Goal: Task Accomplishment & Management: Use online tool/utility

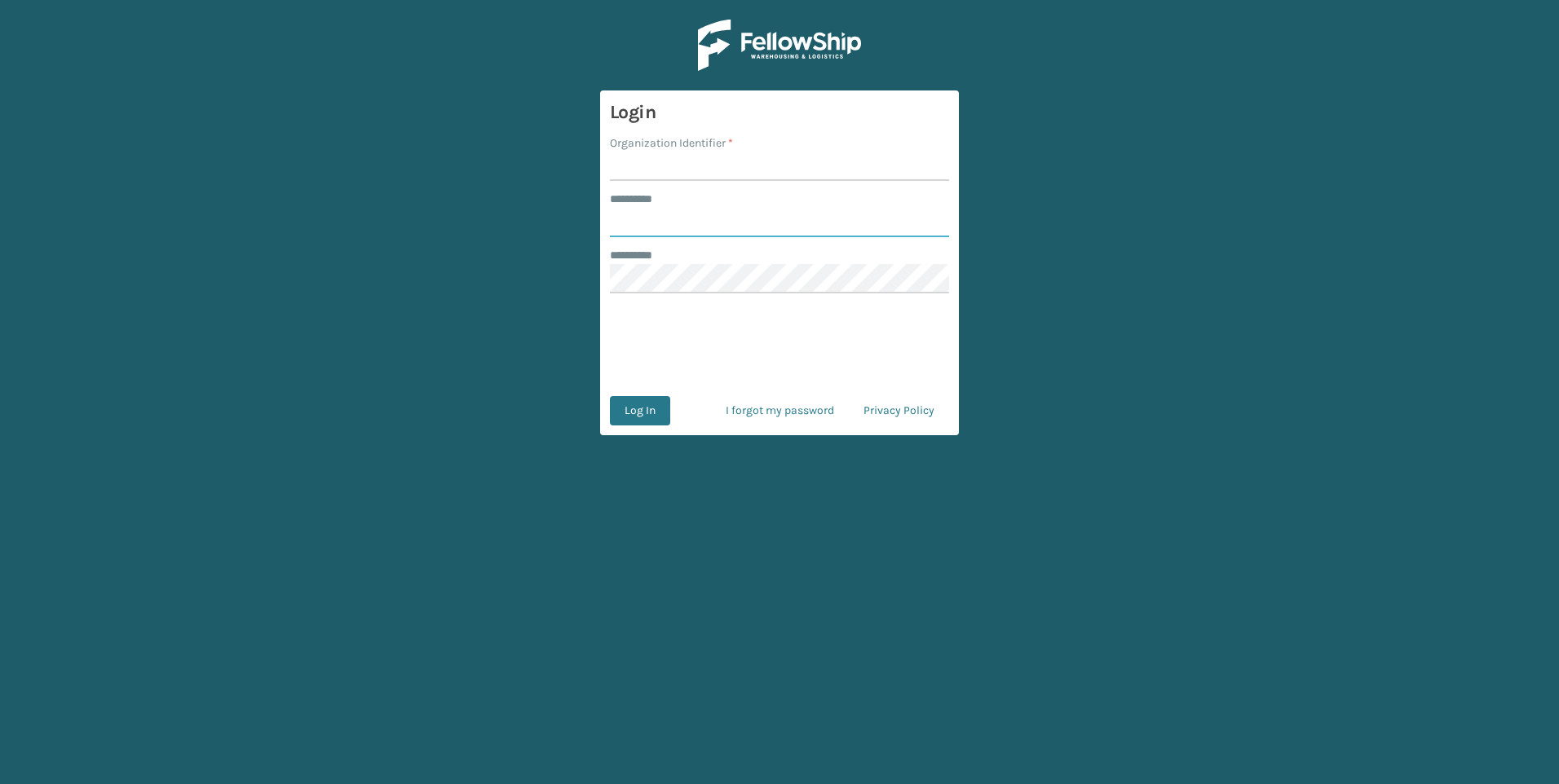
type input "*****"
click at [692, 171] on input "Organization Identifier *" at bounding box center [779, 166] width 339 height 29
click at [748, 170] on input "Organization Identifier *" at bounding box center [779, 166] width 339 height 29
click at [751, 167] on input "Organization Identifier *" at bounding box center [779, 166] width 339 height 29
type input "Fellowship - West"
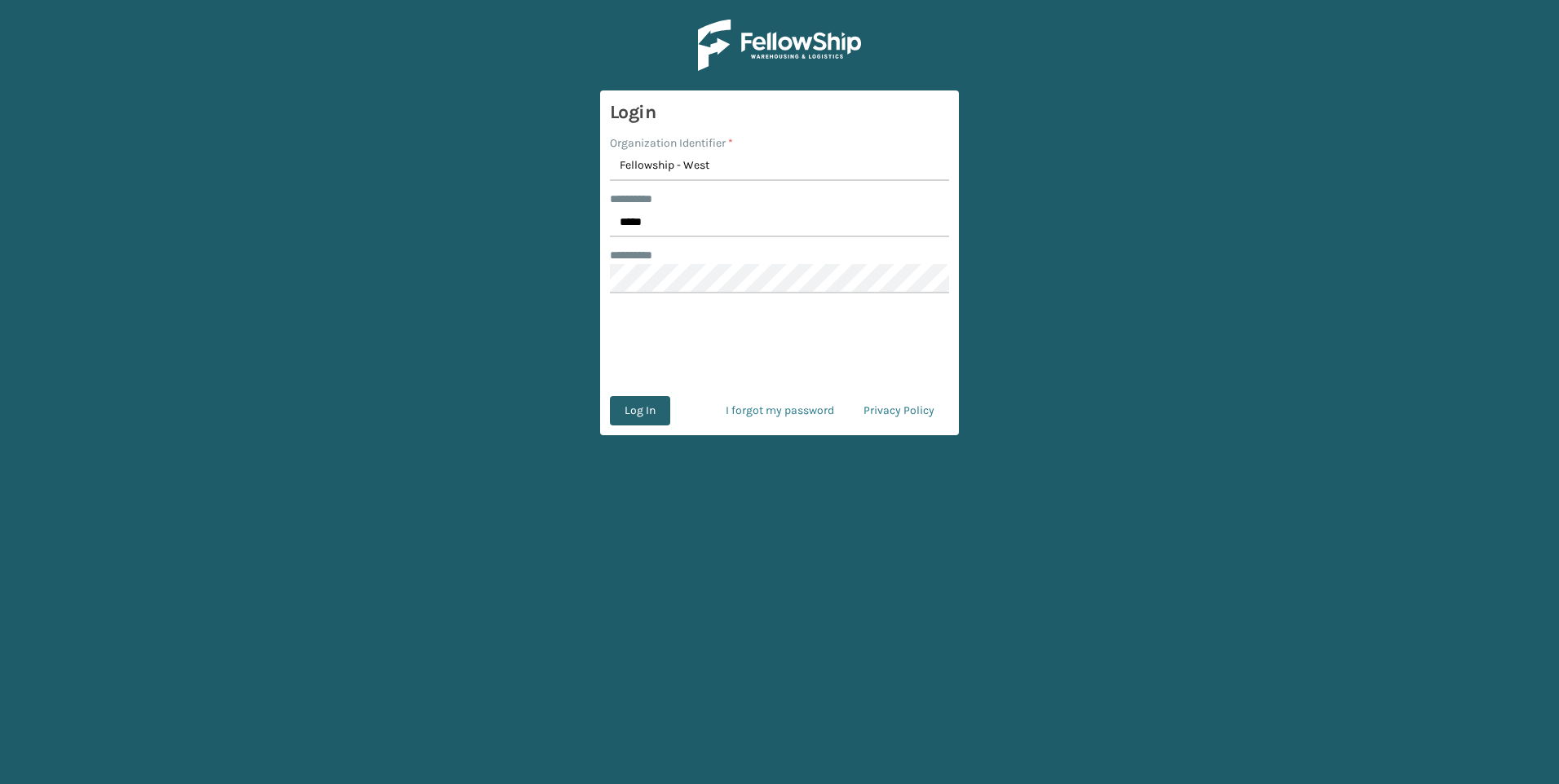
click at [626, 412] on button "Log In" at bounding box center [640, 411] width 60 height 29
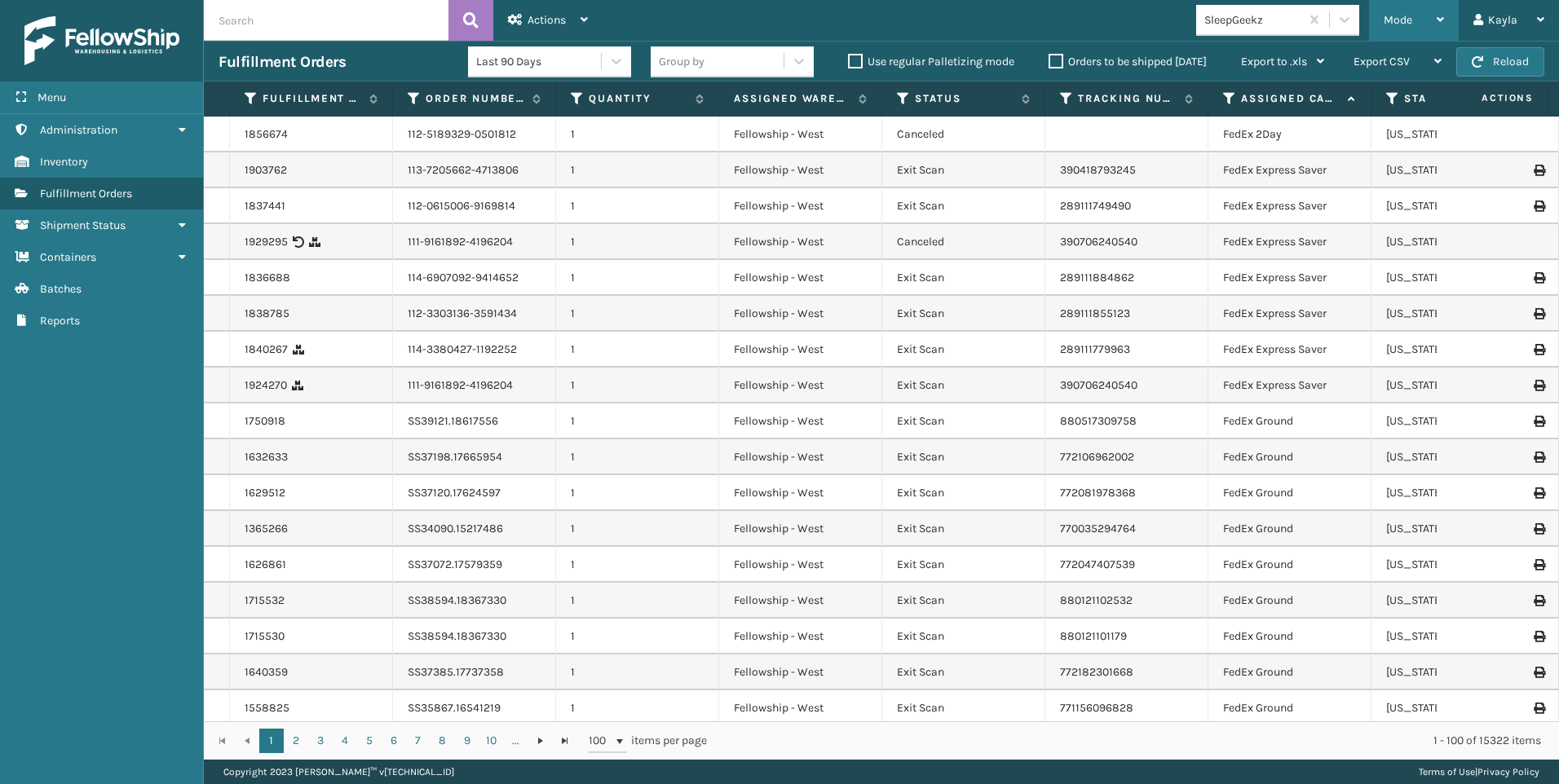
click at [1410, 15] on span "Mode" at bounding box center [1398, 20] width 28 height 14
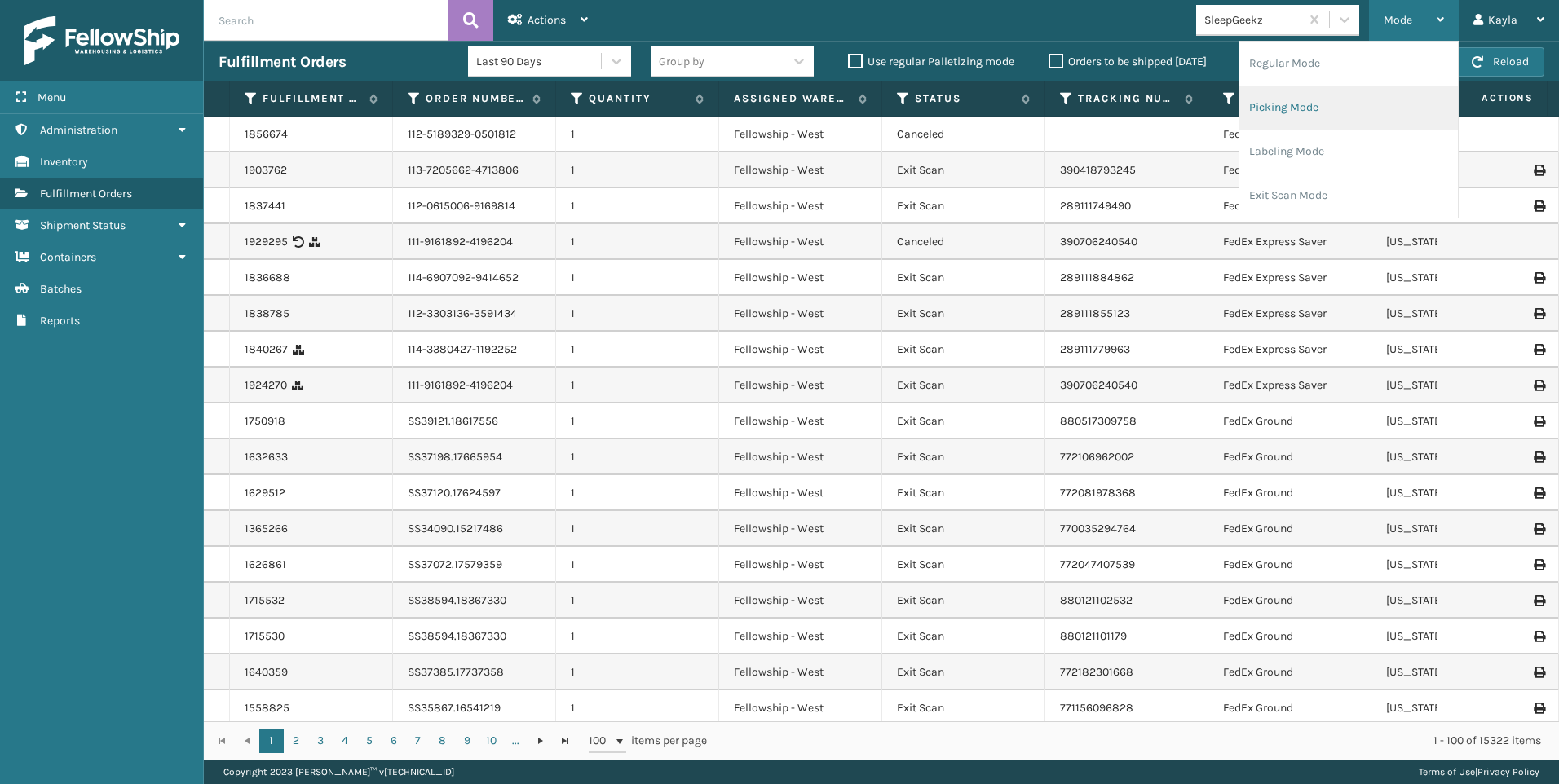
click at [1338, 91] on li "Picking Mode" at bounding box center [1348, 107] width 218 height 44
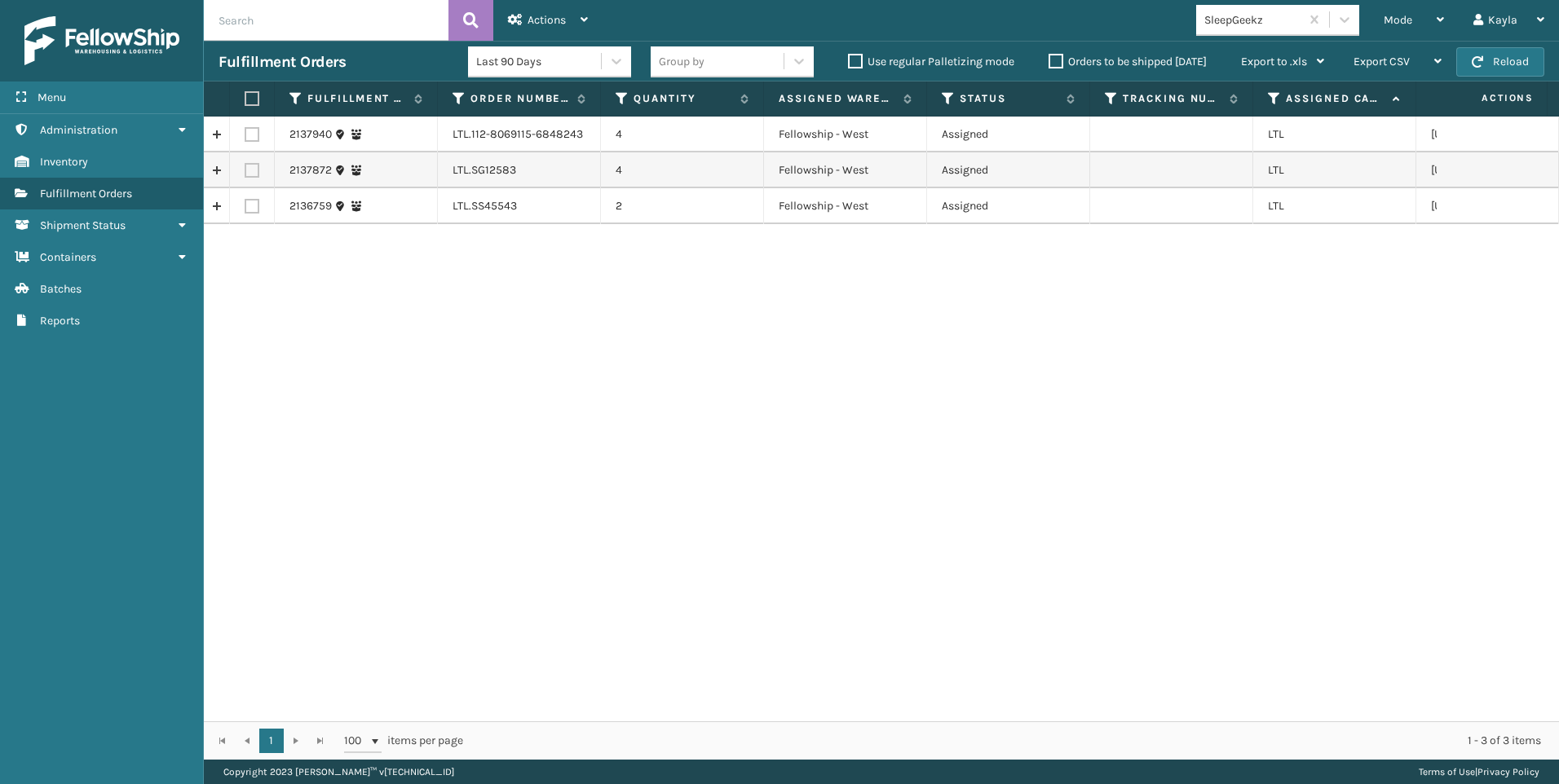
drag, startPoint x: 251, startPoint y: 96, endPoint x: 265, endPoint y: 87, distance: 16.6
click at [251, 96] on label at bounding box center [249, 98] width 9 height 15
click at [246, 96] on input "checkbox" at bounding box center [245, 99] width 1 height 10
checkbox input "true"
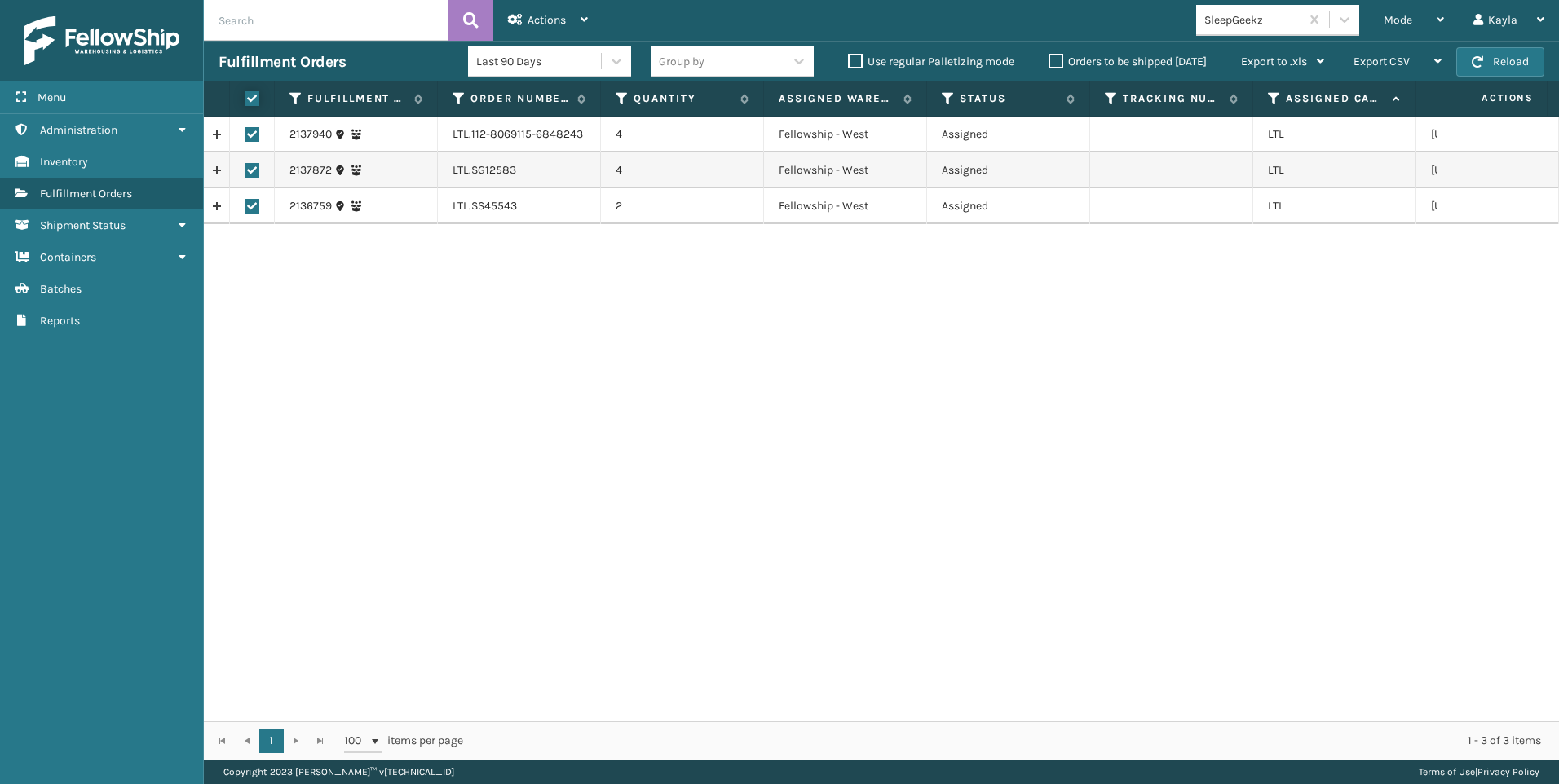
checkbox input "true"
click at [596, 31] on div "Actions Settings Remove All Filters Export Labels Create Picking Batch" at bounding box center [548, 20] width 110 height 41
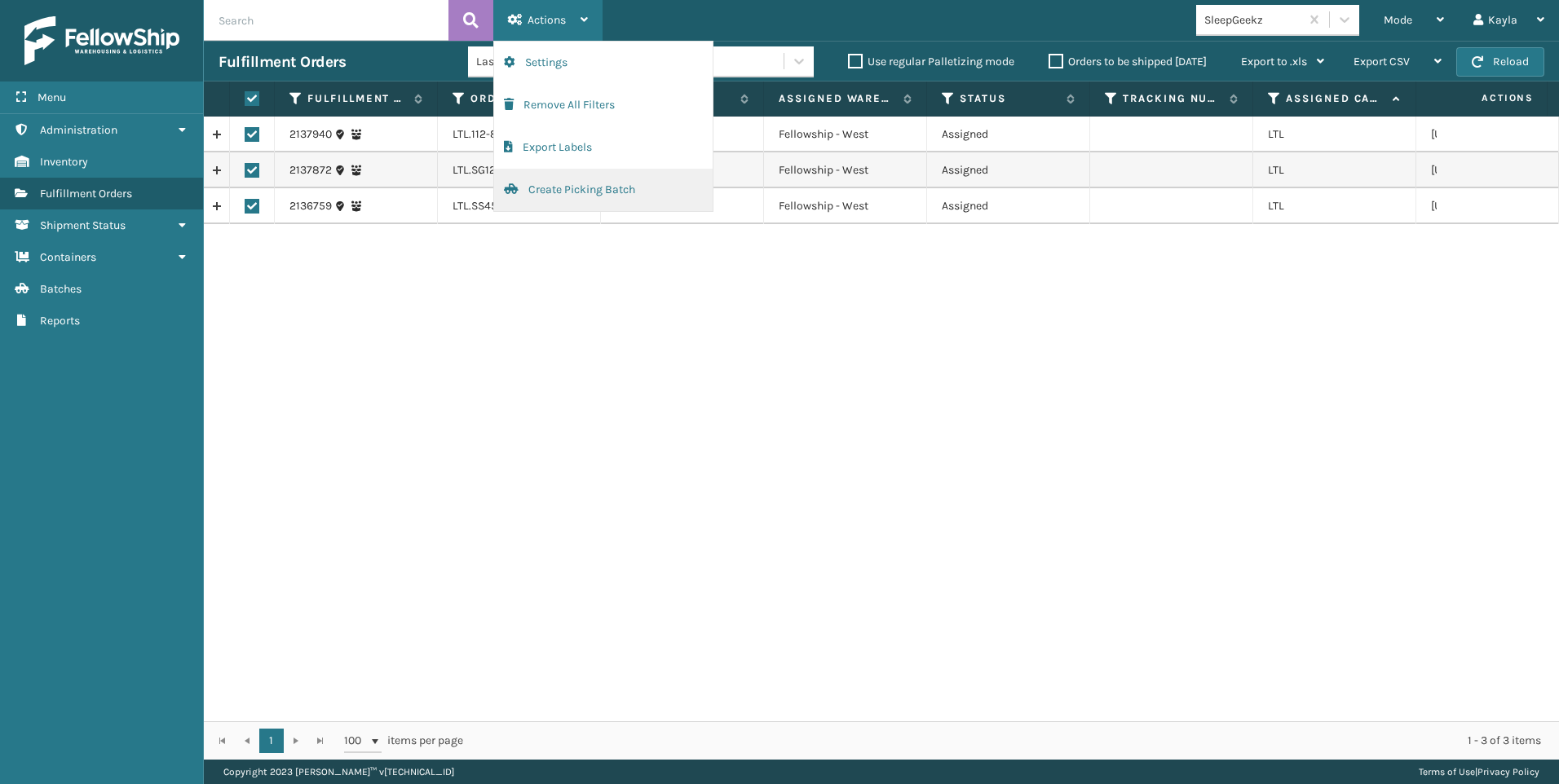
click at [548, 184] on button "Create Picking Batch" at bounding box center [603, 190] width 218 height 42
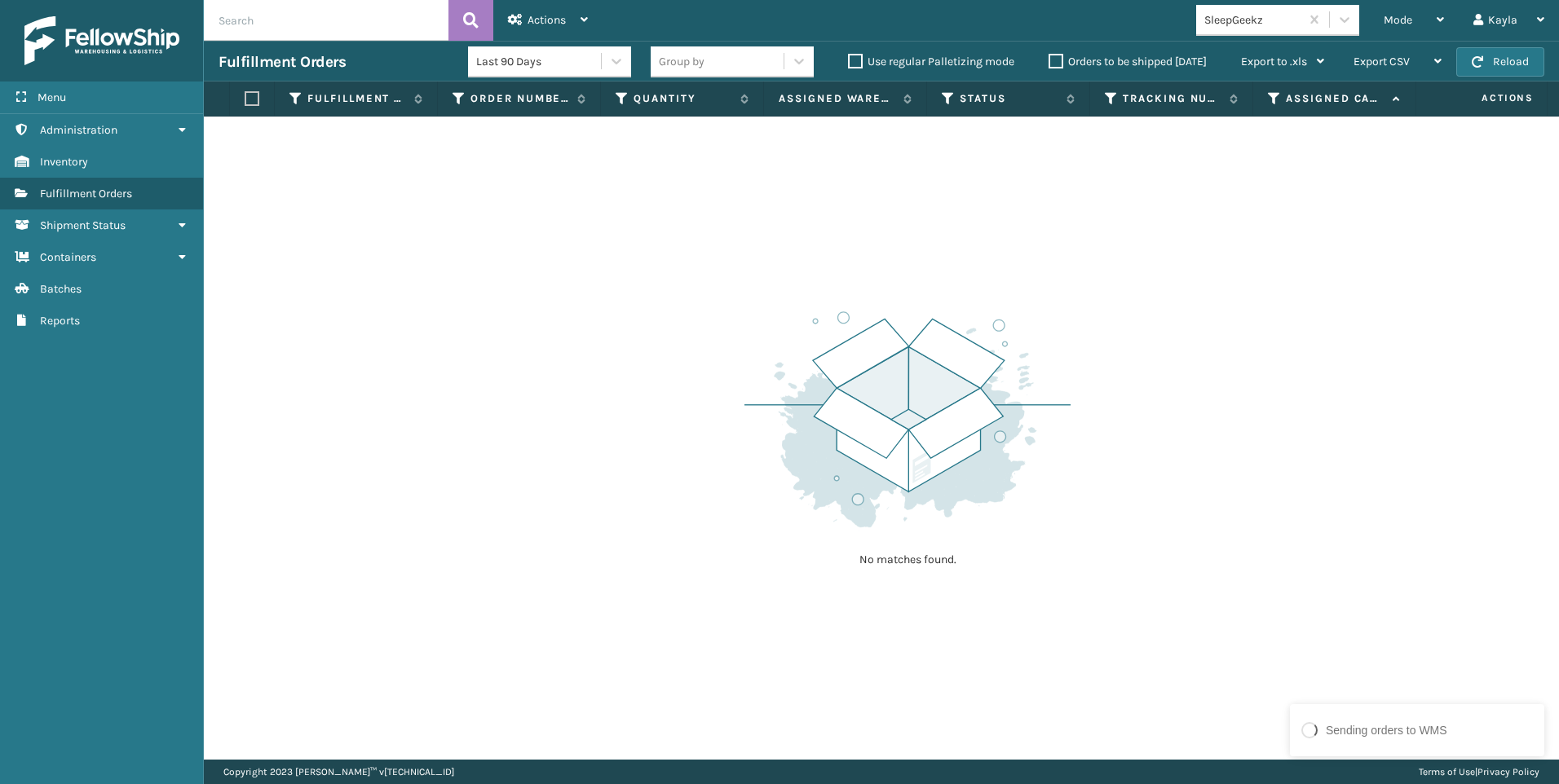
click at [1275, 22] on div "SleepGeekz" at bounding box center [1253, 20] width 97 height 17
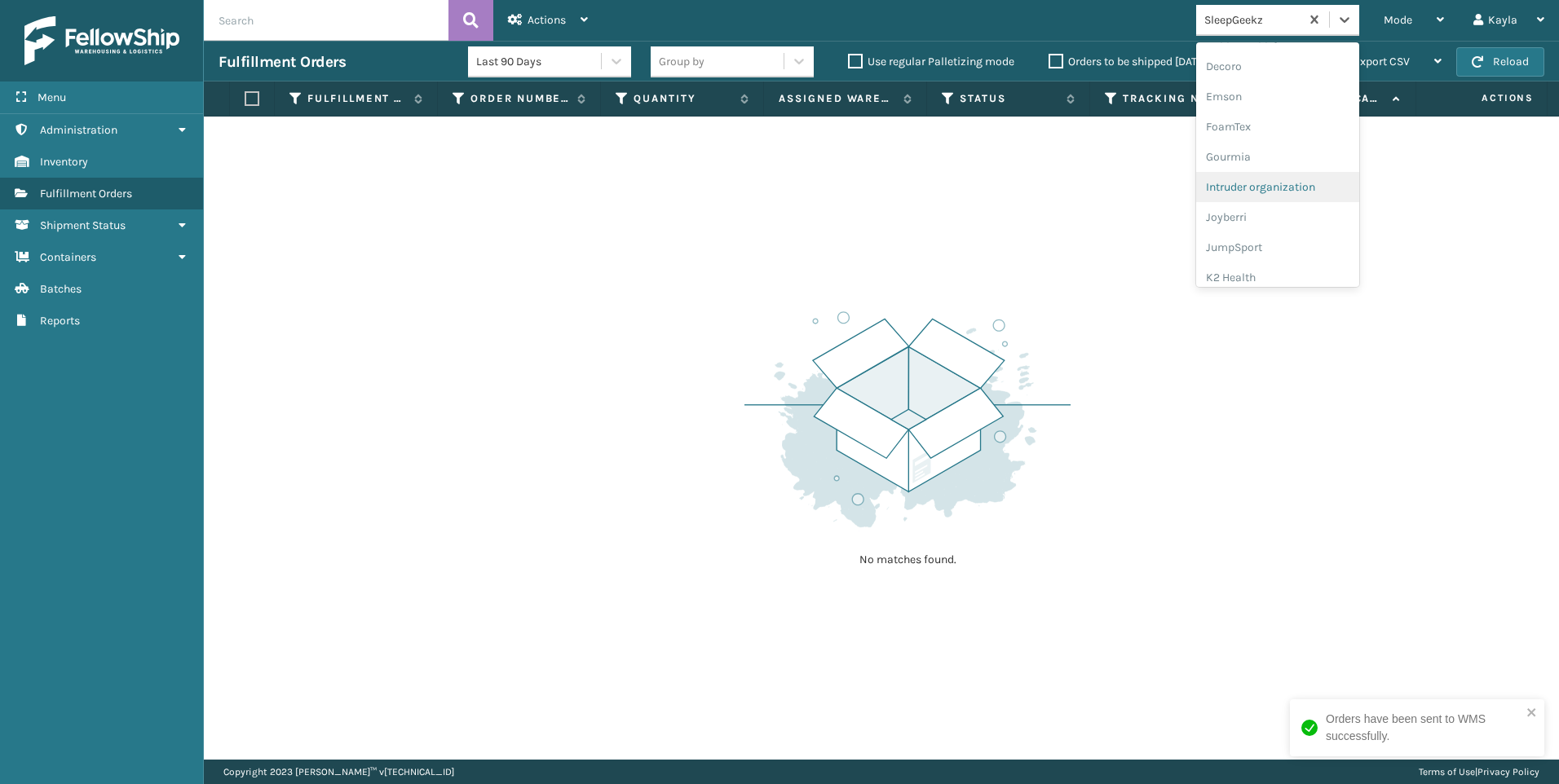
scroll to position [516, 0]
click at [1270, 117] on div "Koolmore" at bounding box center [1278, 117] width 163 height 30
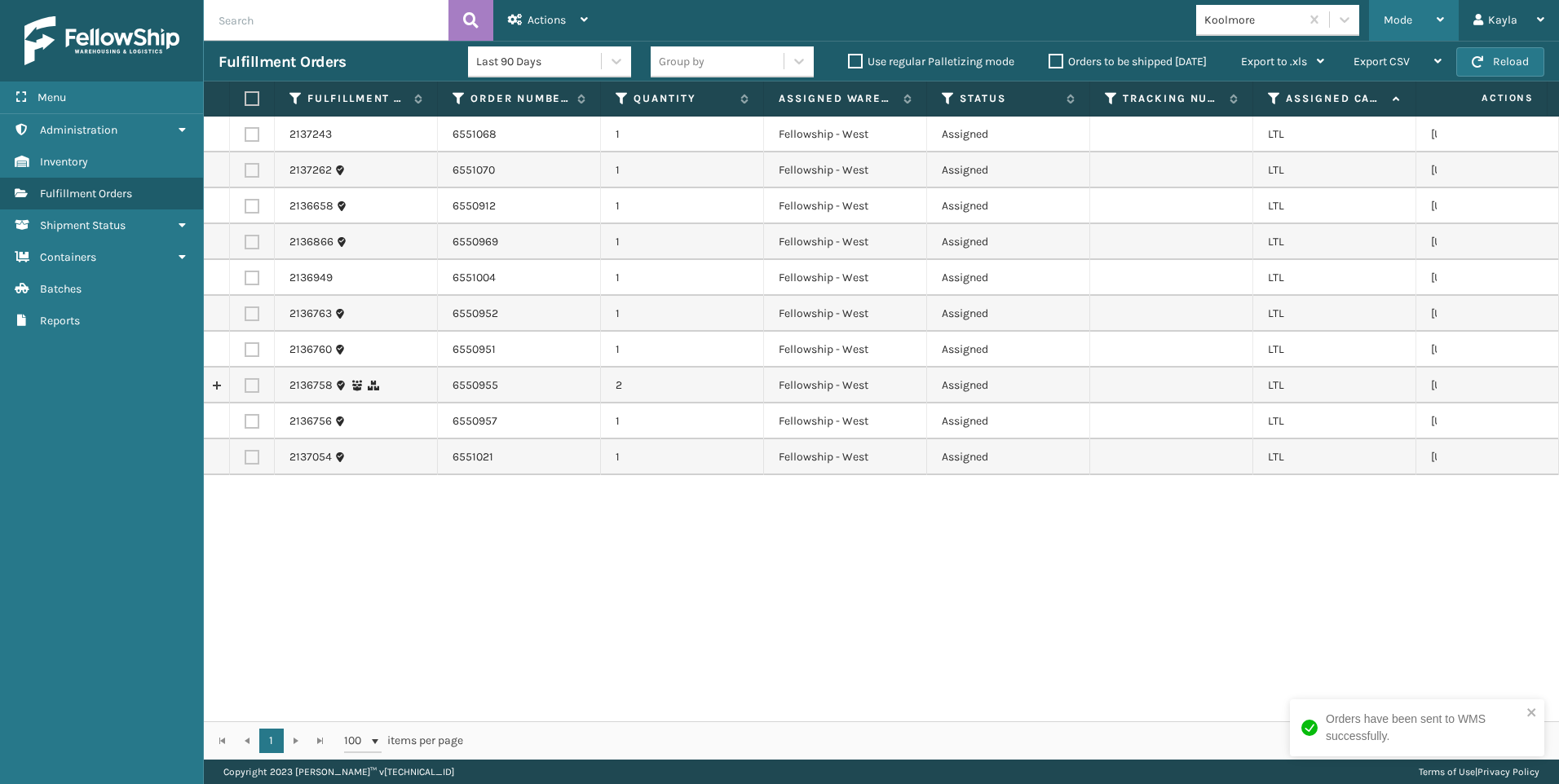
click at [1407, 14] on span "Mode" at bounding box center [1398, 20] width 28 height 14
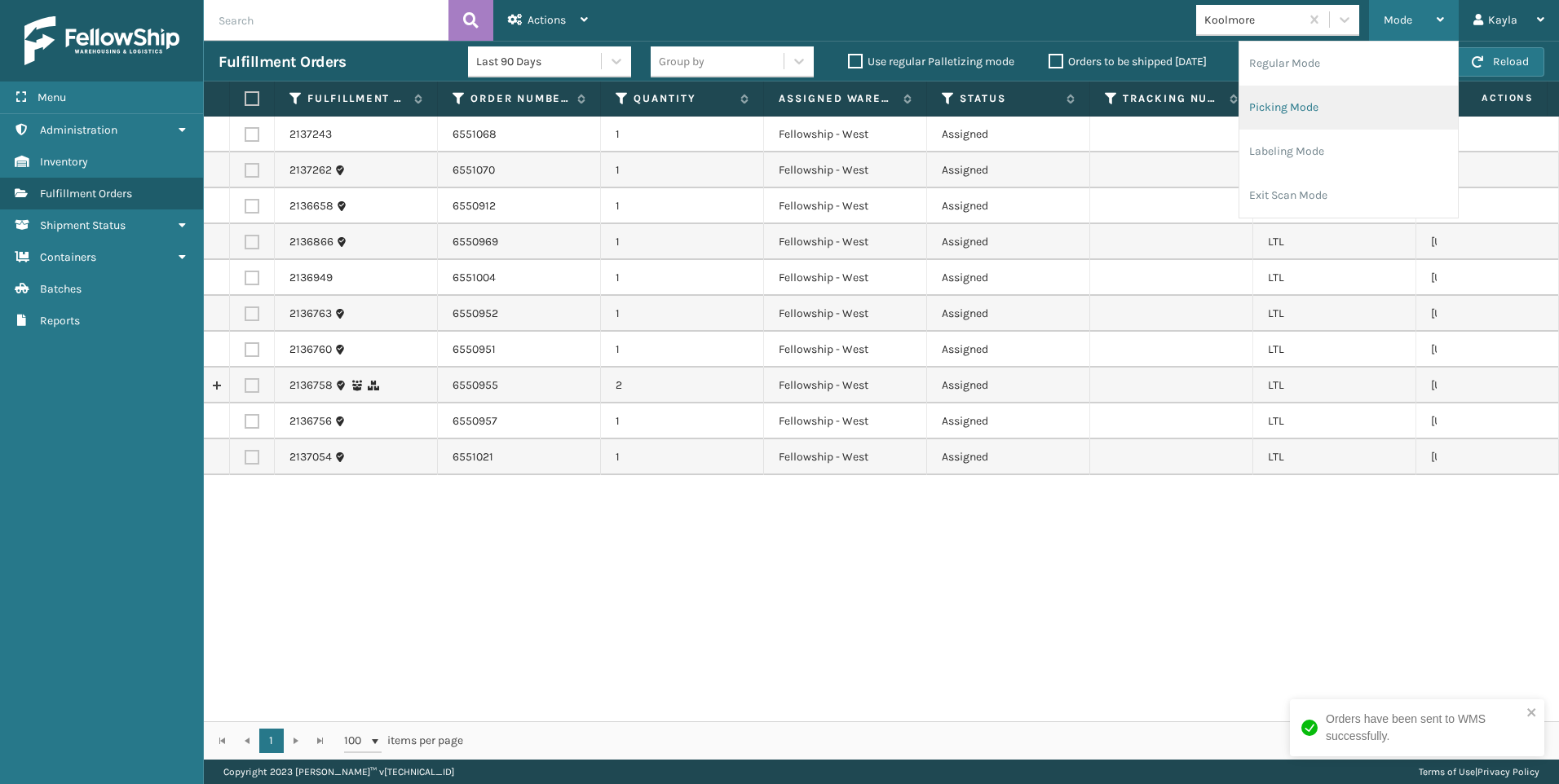
click at [1335, 103] on li "Picking Mode" at bounding box center [1348, 107] width 218 height 44
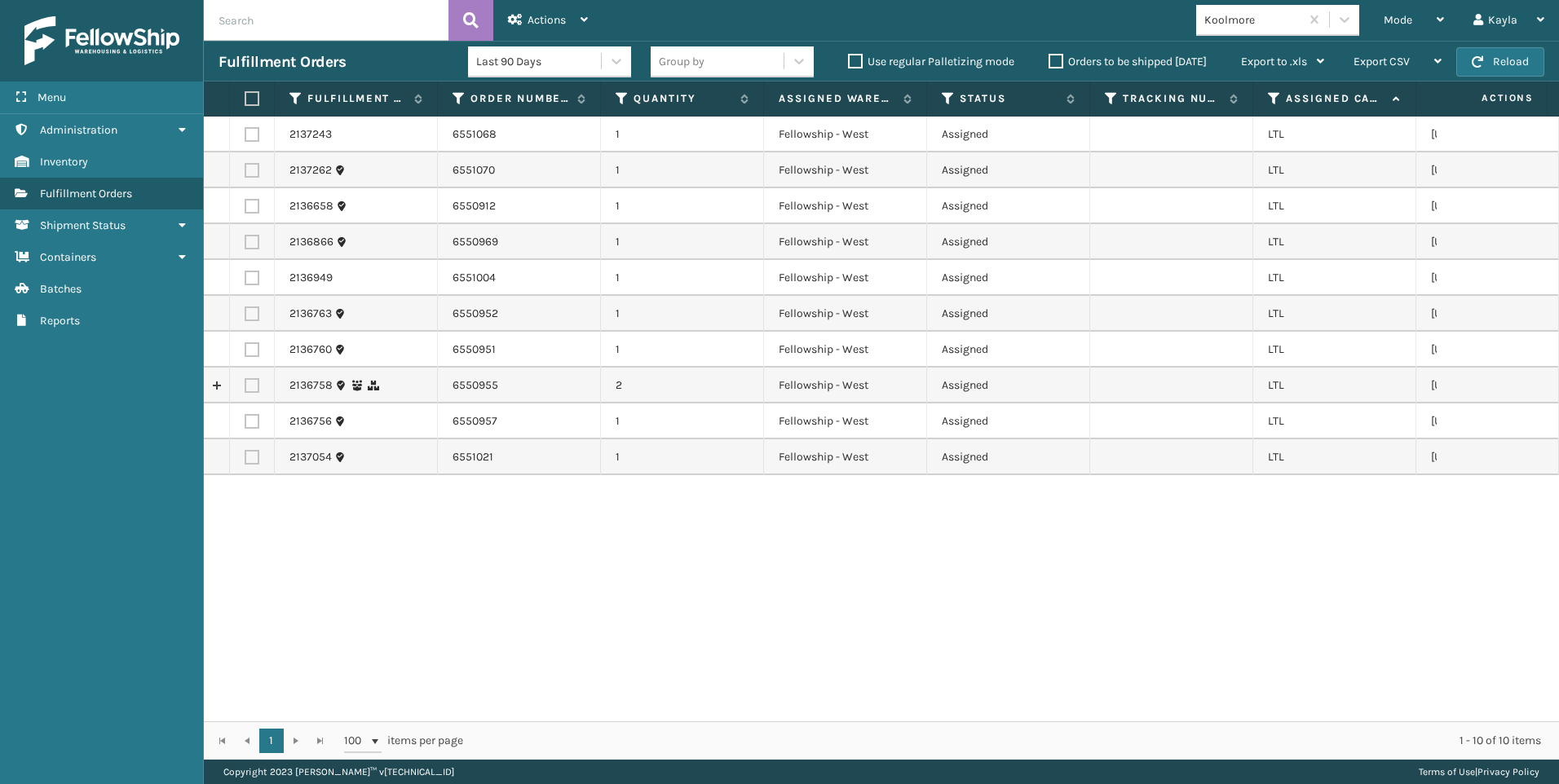
click at [255, 97] on label at bounding box center [249, 98] width 9 height 15
click at [246, 97] on input "checkbox" at bounding box center [245, 99] width 1 height 10
checkbox input "true"
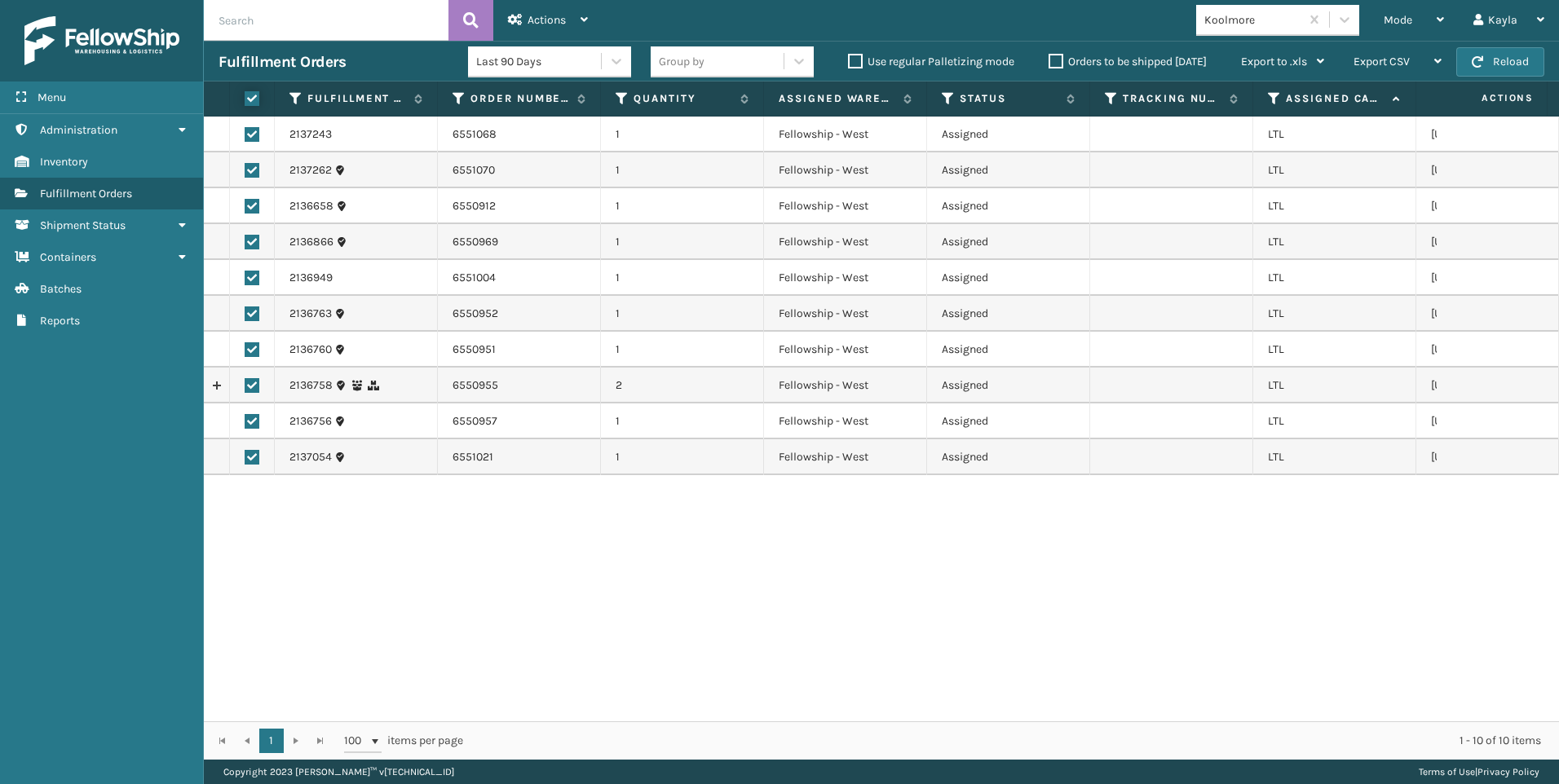
checkbox input "true"
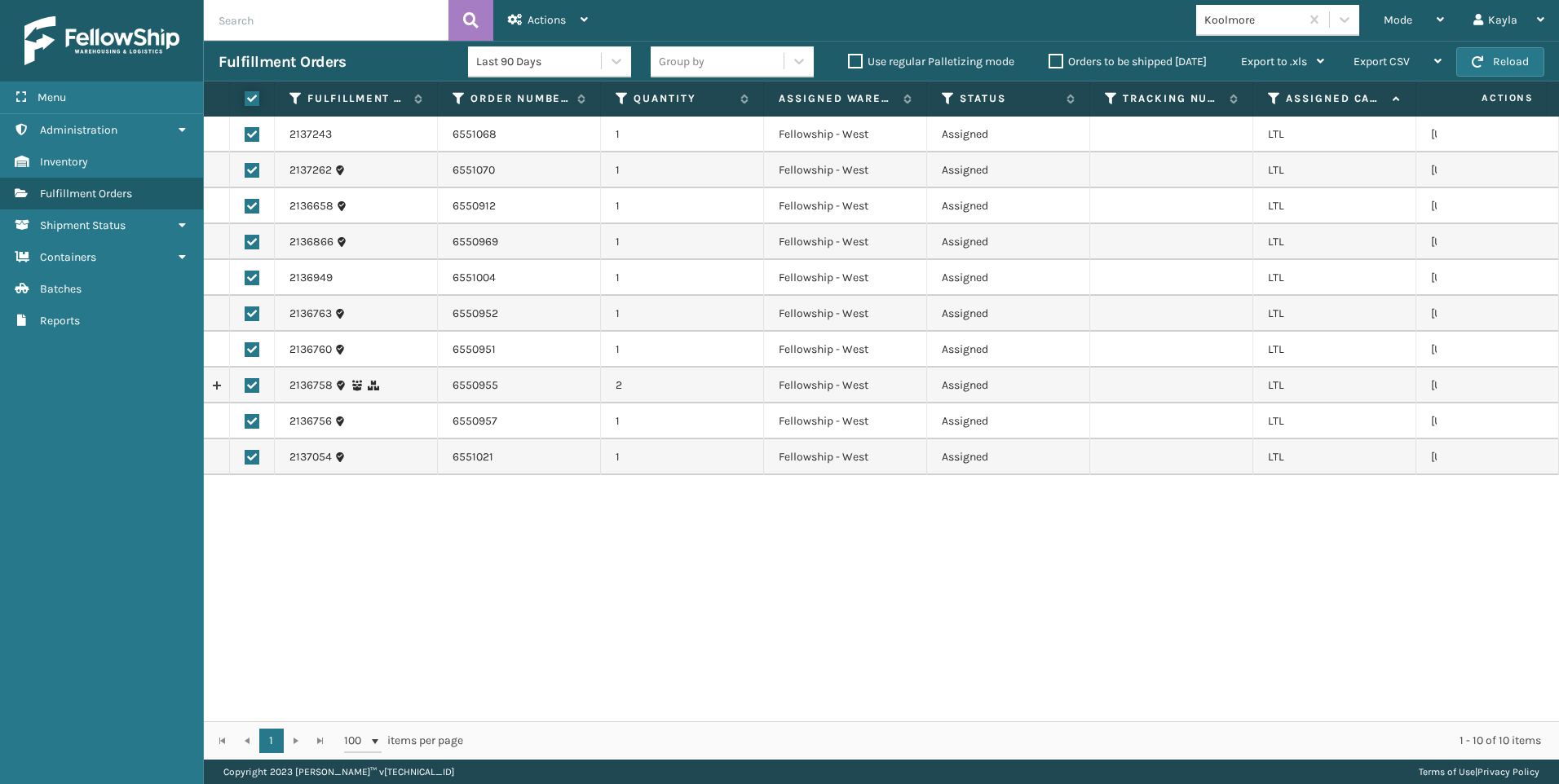
checkbox input "true"
click at [625, 536] on div "2137243 6551068 1 Fellowship - West Assigned [GEOGRAPHIC_DATA][US_STATE] 213726…" at bounding box center [881, 418] width 1355 height 605
drag, startPoint x: 654, startPoint y: 622, endPoint x: 648, endPoint y: 461, distance: 161.1
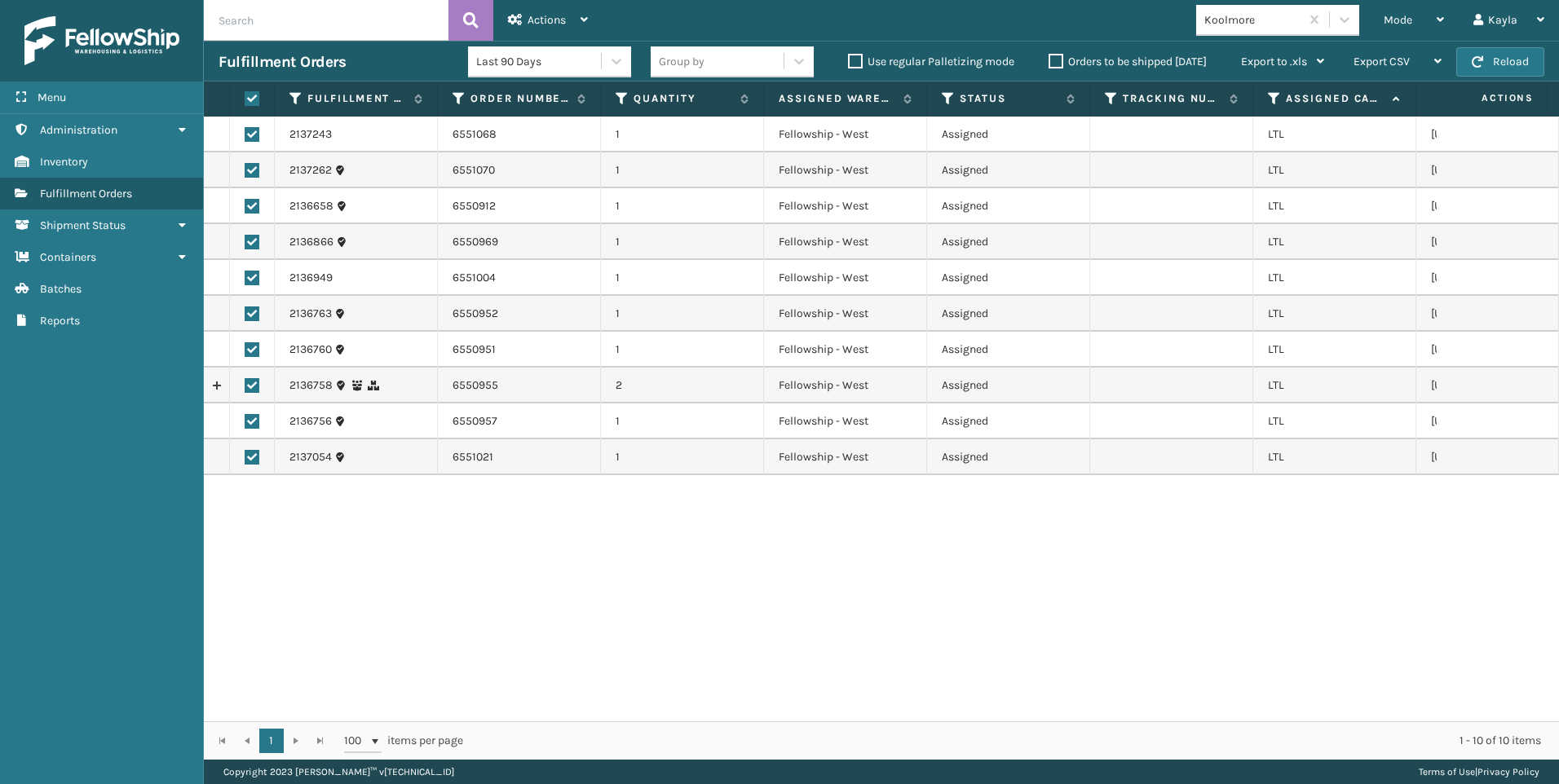
click at [655, 621] on div "2137243 6551068 1 Fellowship - West Assigned [GEOGRAPHIC_DATA][US_STATE] 213726…" at bounding box center [881, 418] width 1355 height 605
click at [559, 0] on div "Actions" at bounding box center [548, 20] width 80 height 41
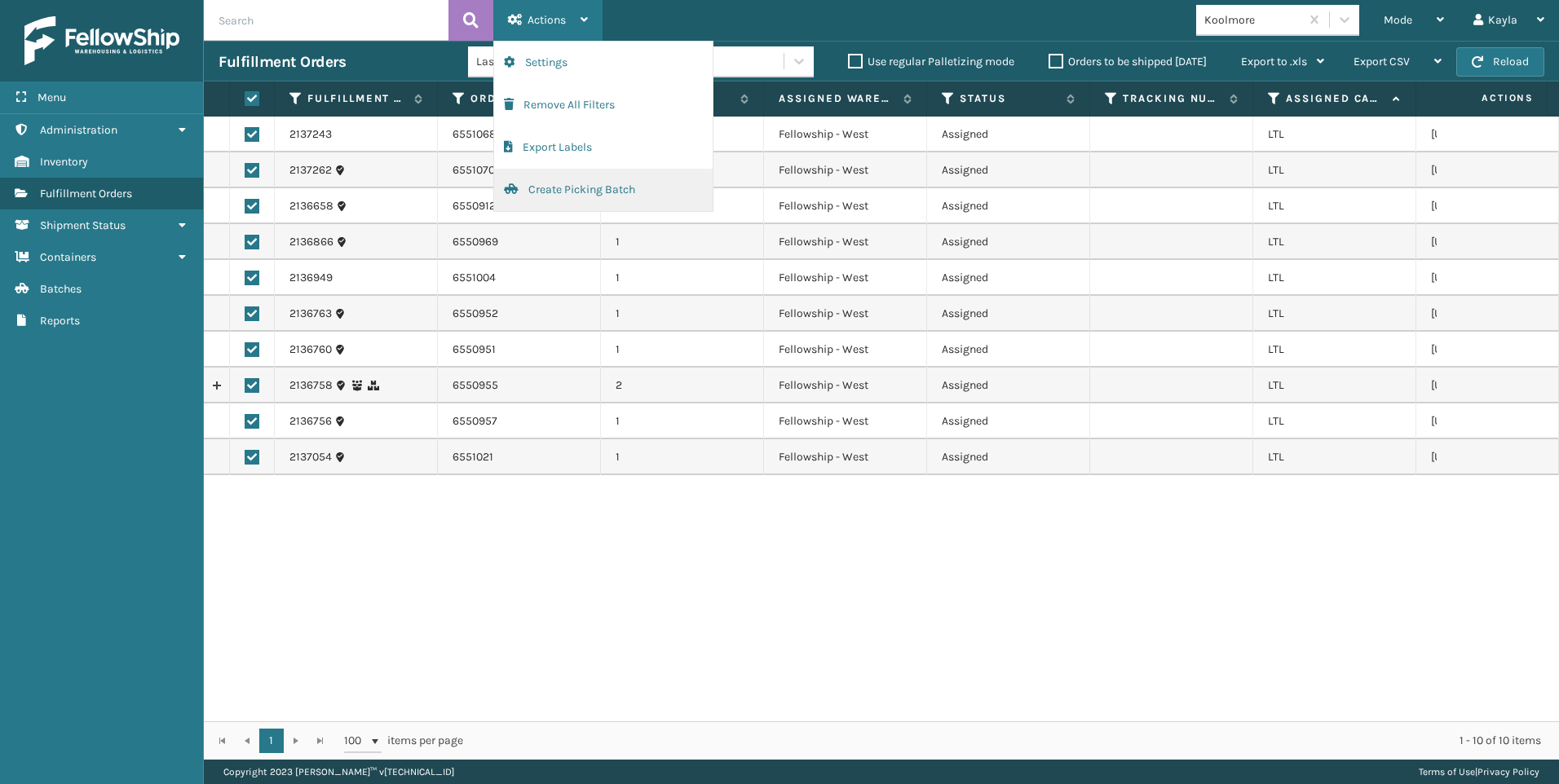
click at [574, 198] on button "Create Picking Batch" at bounding box center [603, 190] width 218 height 42
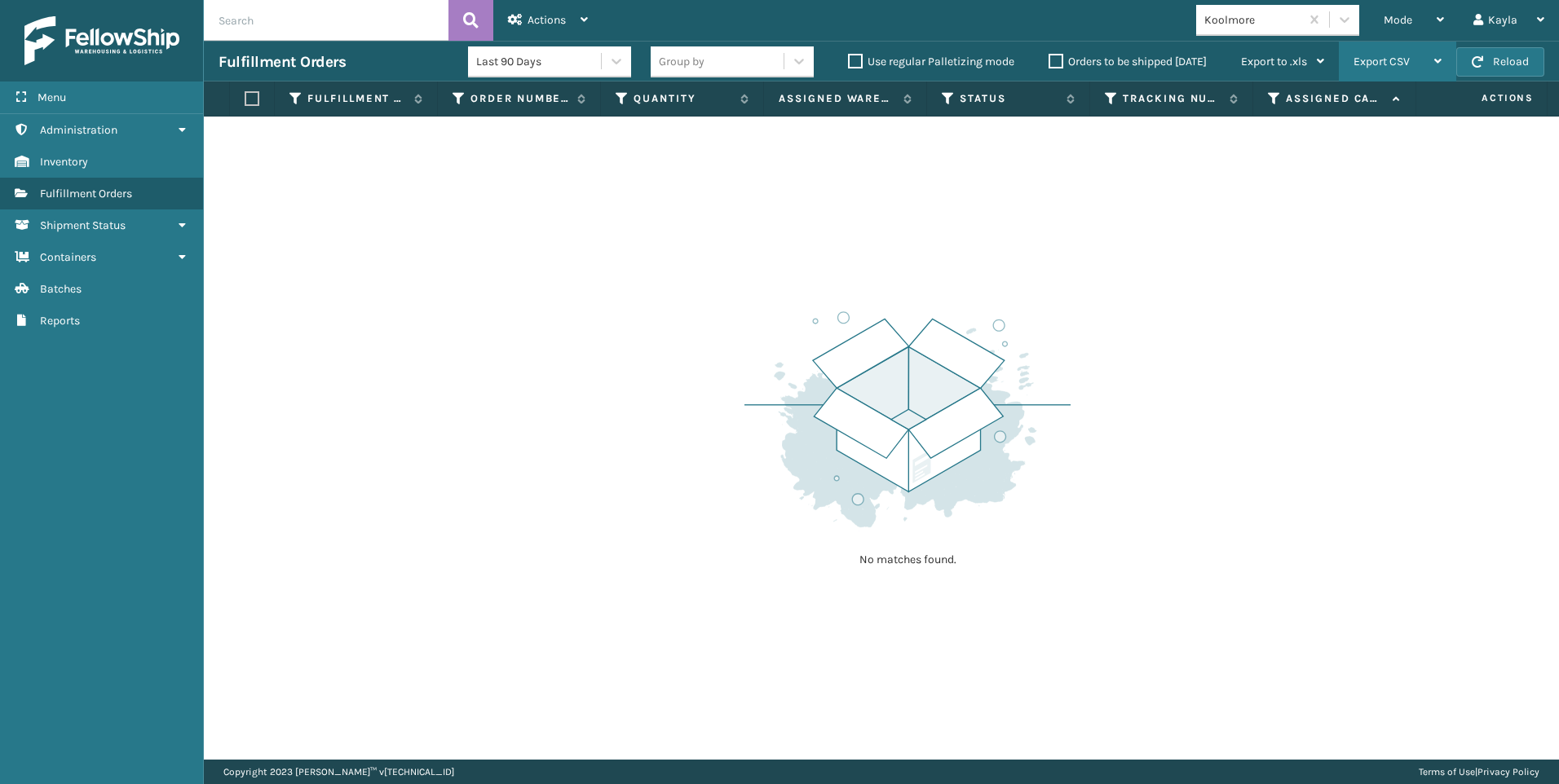
drag, startPoint x: 1416, startPoint y: 36, endPoint x: 1367, endPoint y: 53, distance: 51.9
click at [1413, 37] on div "Mode" at bounding box center [1414, 20] width 60 height 41
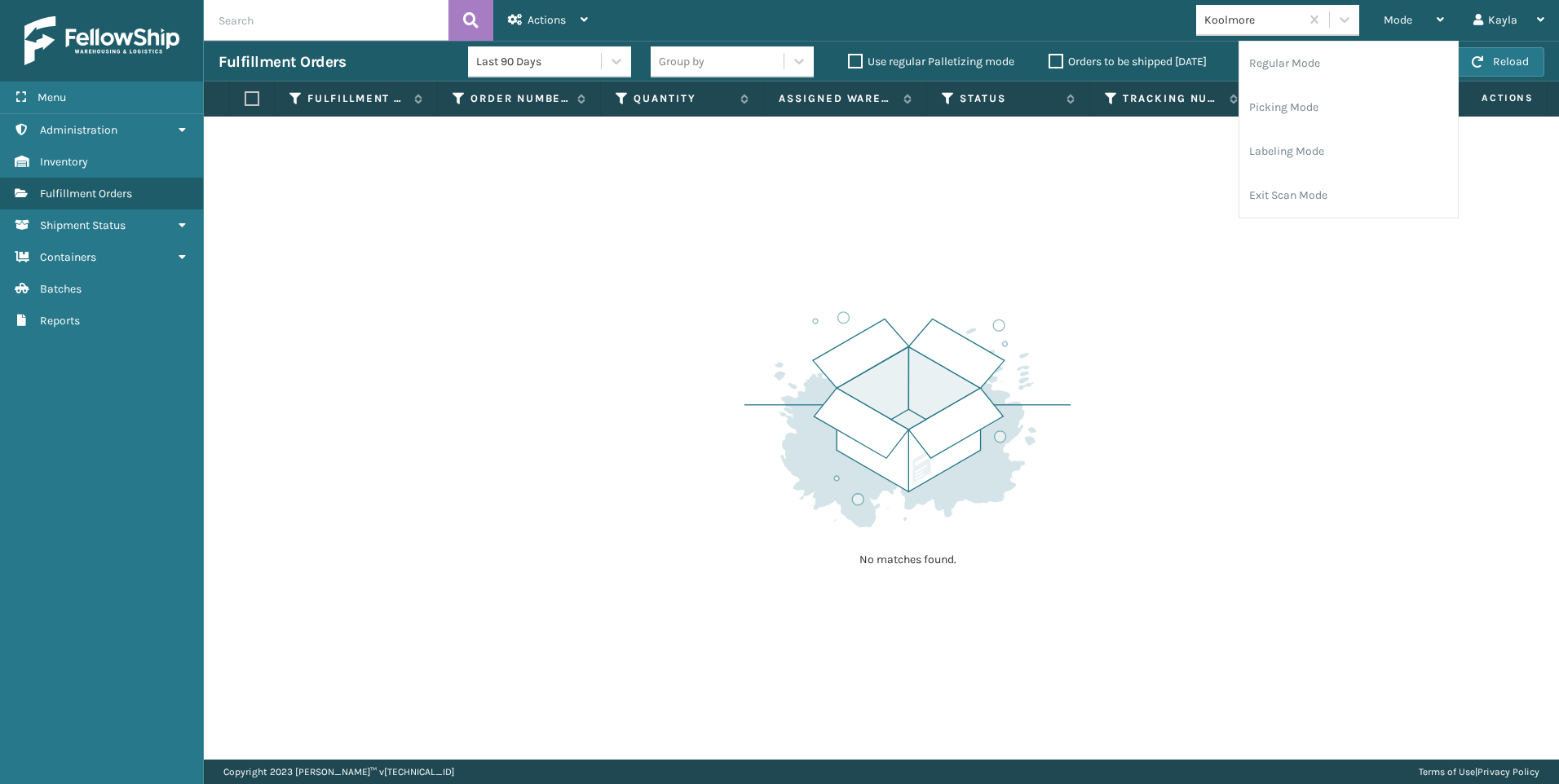
click at [944, 207] on div "No matches found." at bounding box center [881, 438] width 1355 height 643
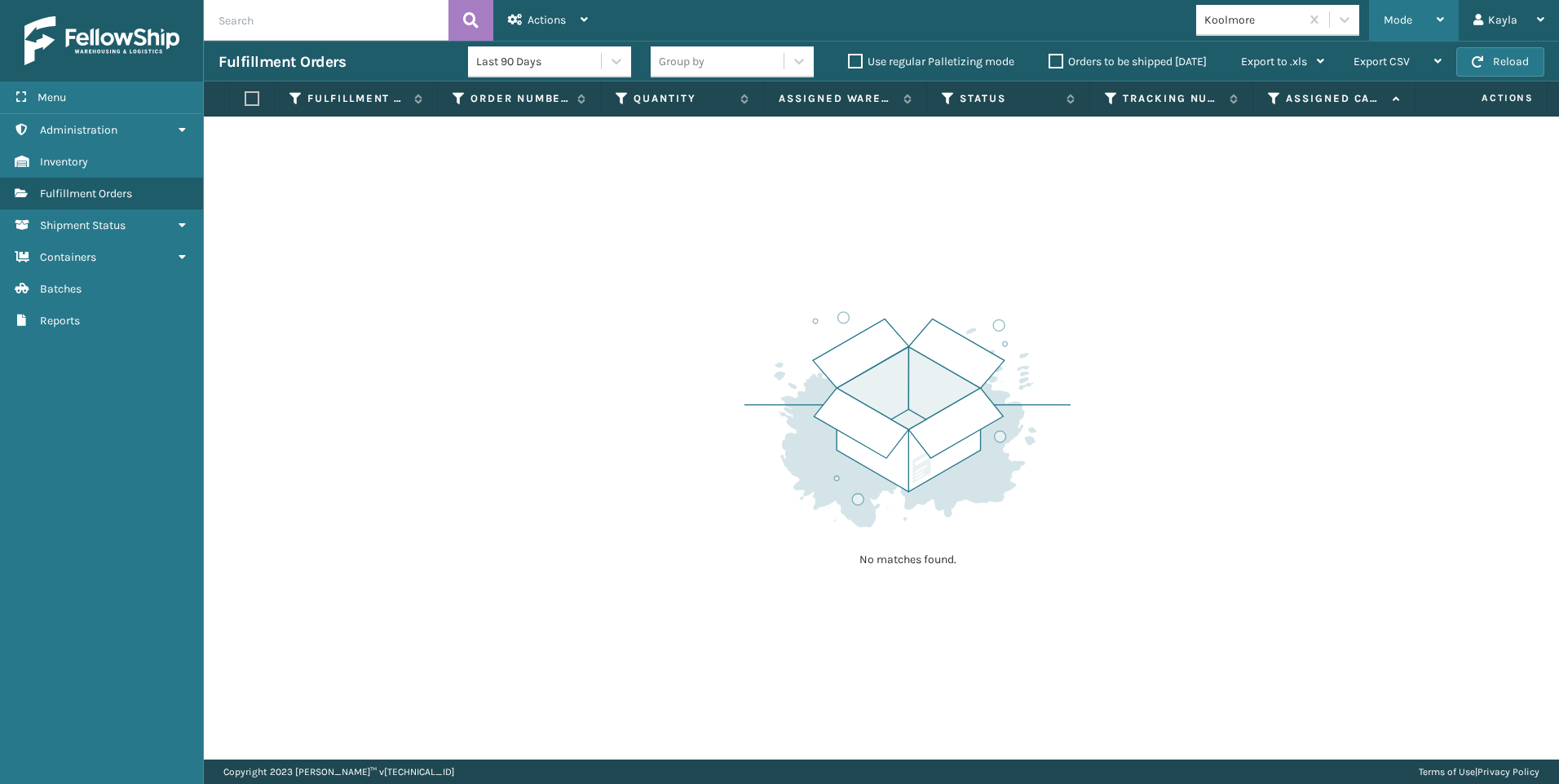
click at [1386, 26] on span "Mode" at bounding box center [1398, 20] width 28 height 14
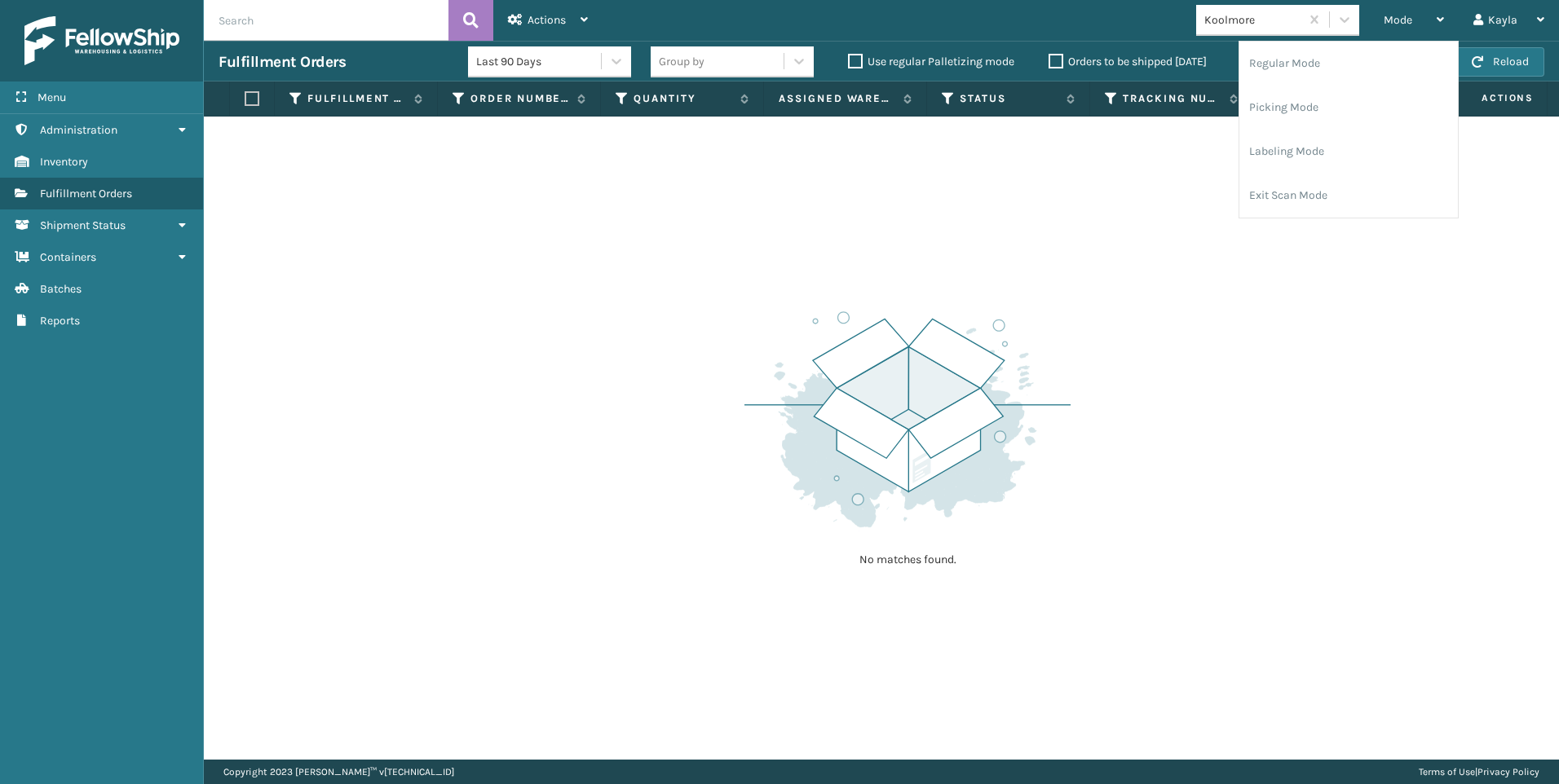
click at [692, 405] on div "No matches found." at bounding box center [881, 438] width 1355 height 643
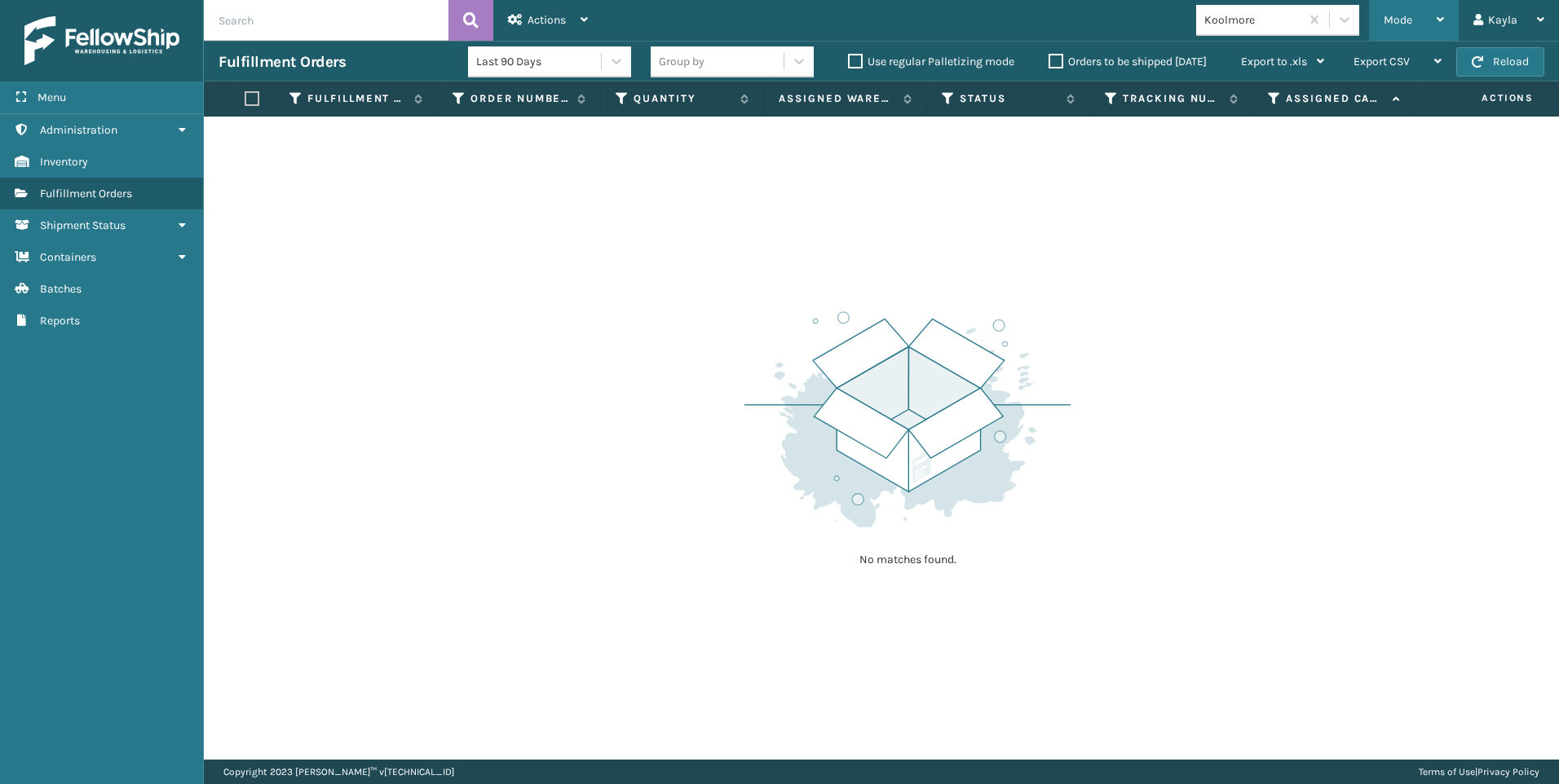
click at [1412, 20] on span "Mode" at bounding box center [1398, 20] width 28 height 14
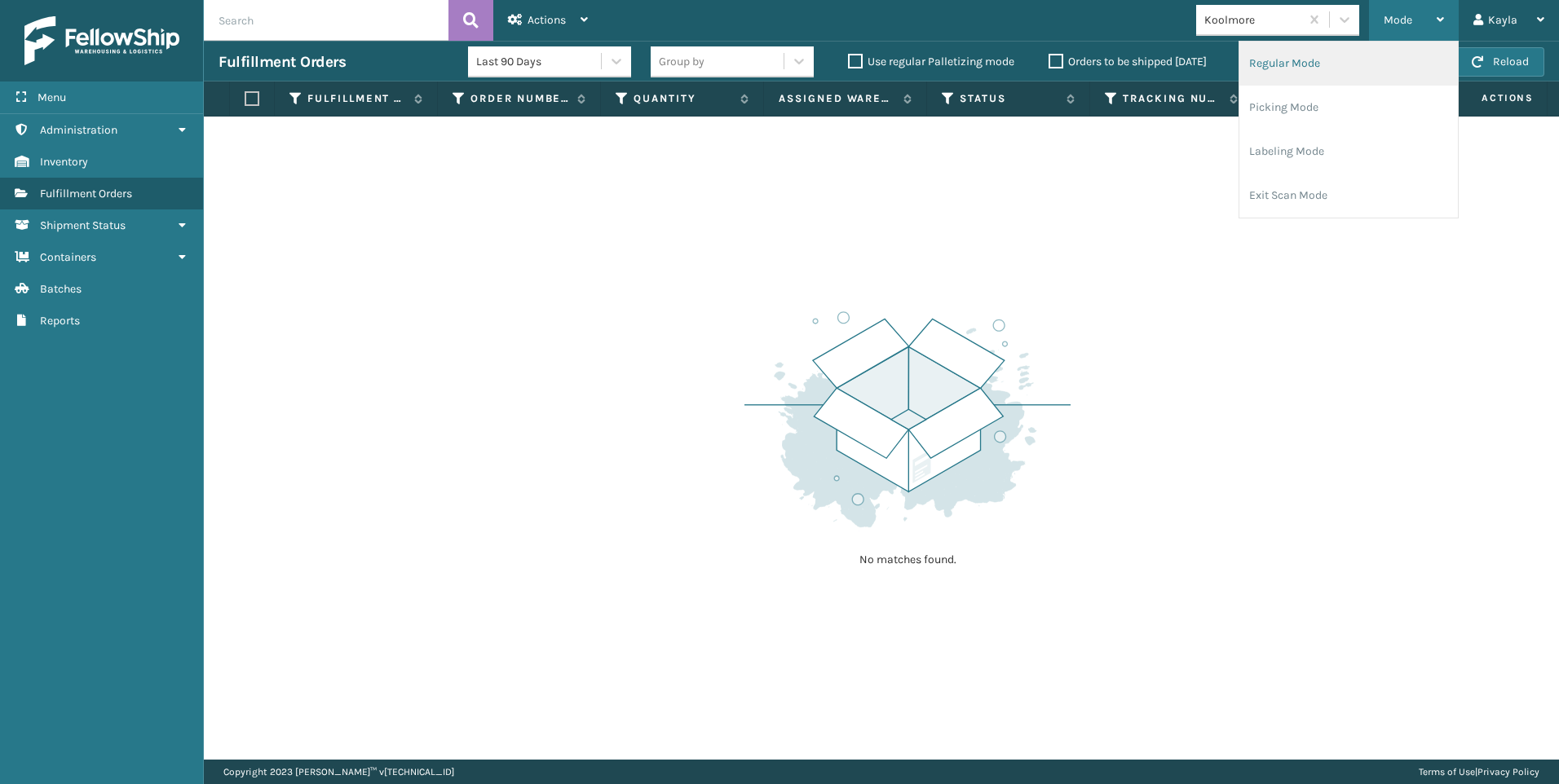
click at [1346, 48] on li "Regular Mode" at bounding box center [1348, 63] width 218 height 44
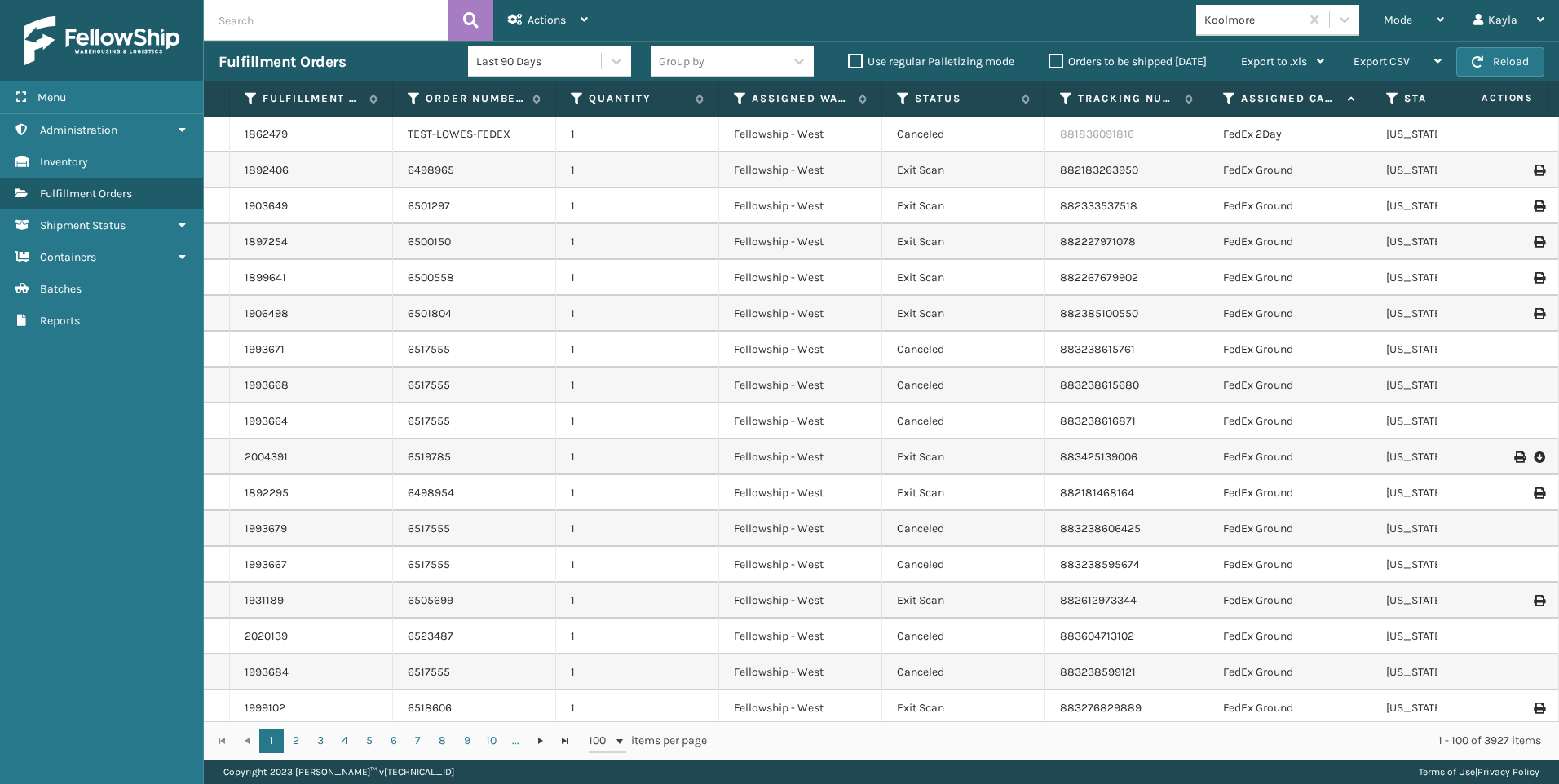
click at [314, 22] on input "text" at bounding box center [326, 20] width 245 height 41
paste input "2136658"
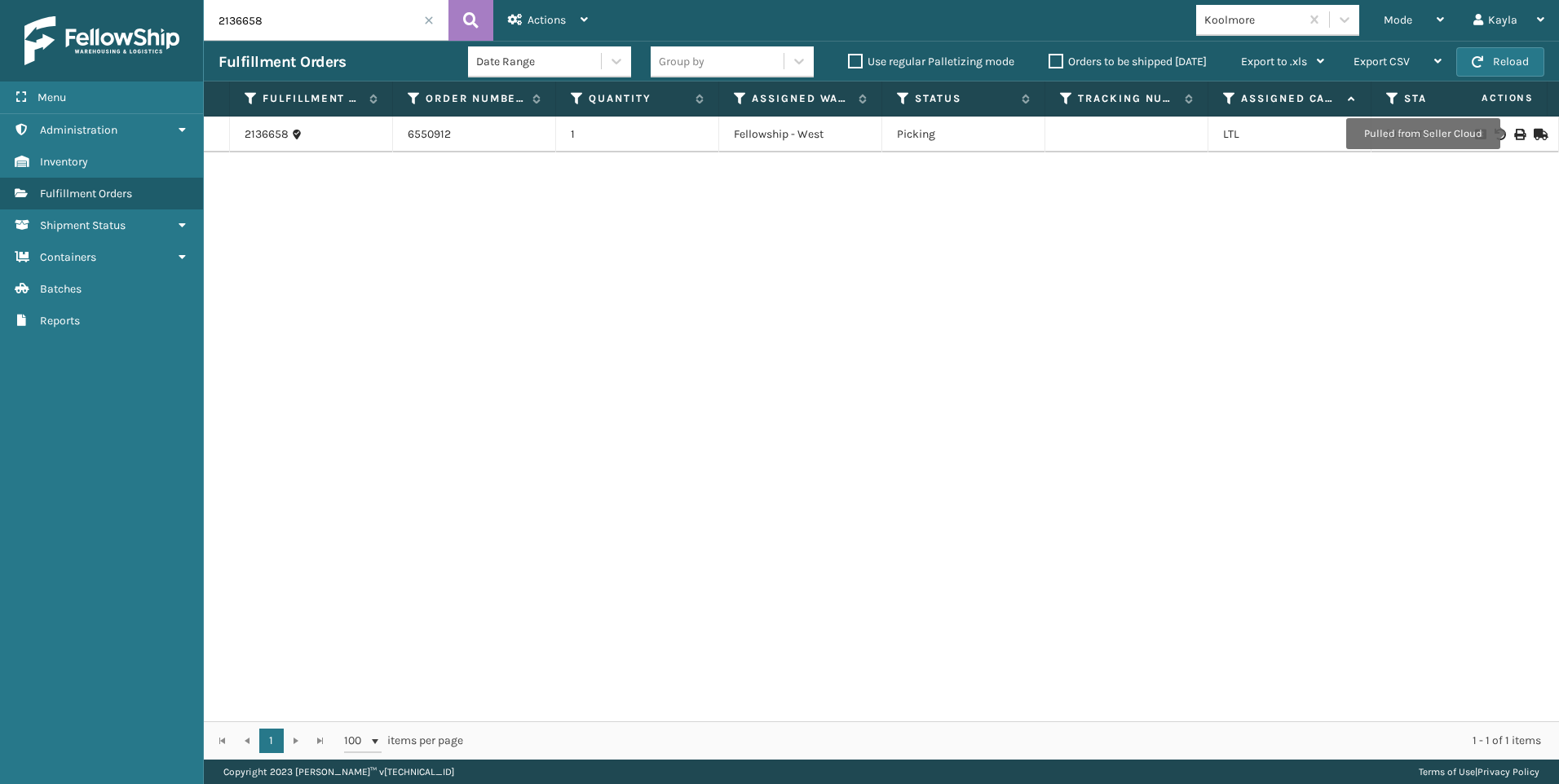
click at [1514, 134] on div at bounding box center [1498, 134] width 92 height 11
click at [1513, 133] on div at bounding box center [1498, 134] width 92 height 11
click at [1514, 131] on icon at bounding box center [1518, 134] width 9 height 11
drag, startPoint x: 236, startPoint y: 29, endPoint x: -77, endPoint y: 33, distance: 313.0
click at [0, 33] on html "Bill of Lading has been successfully printed. Menu Administration Inventory Ful…" at bounding box center [779, 392] width 1559 height 784
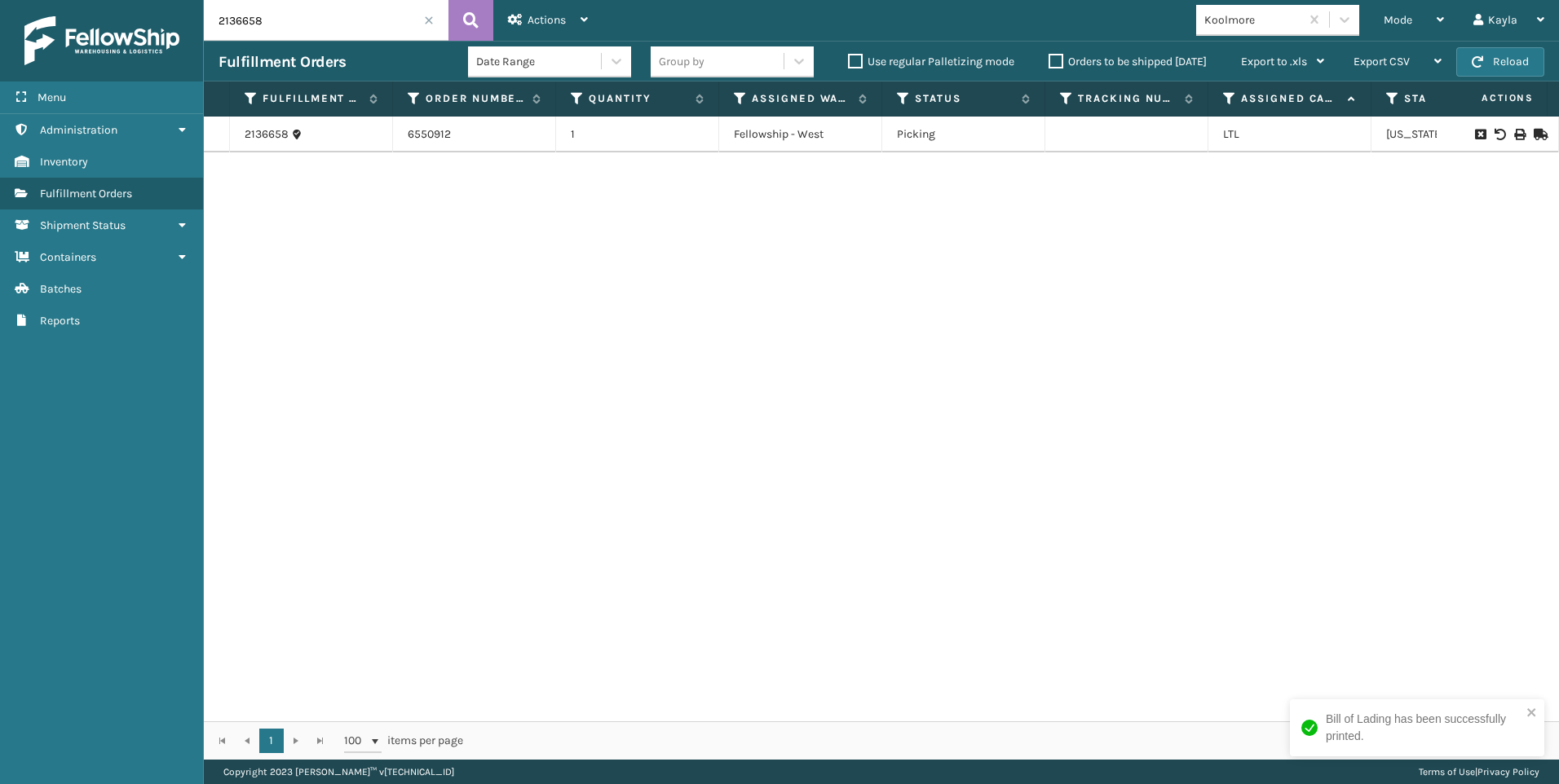
paste input "760"
click at [1514, 130] on icon at bounding box center [1518, 134] width 9 height 11
drag, startPoint x: 292, startPoint y: 18, endPoint x: -29, endPoint y: 23, distance: 321.0
click at [0, 23] on html "Bill of Lading has been successfully printed. Menu Administration Inventory Ful…" at bounding box center [779, 392] width 1559 height 784
paste input "3"
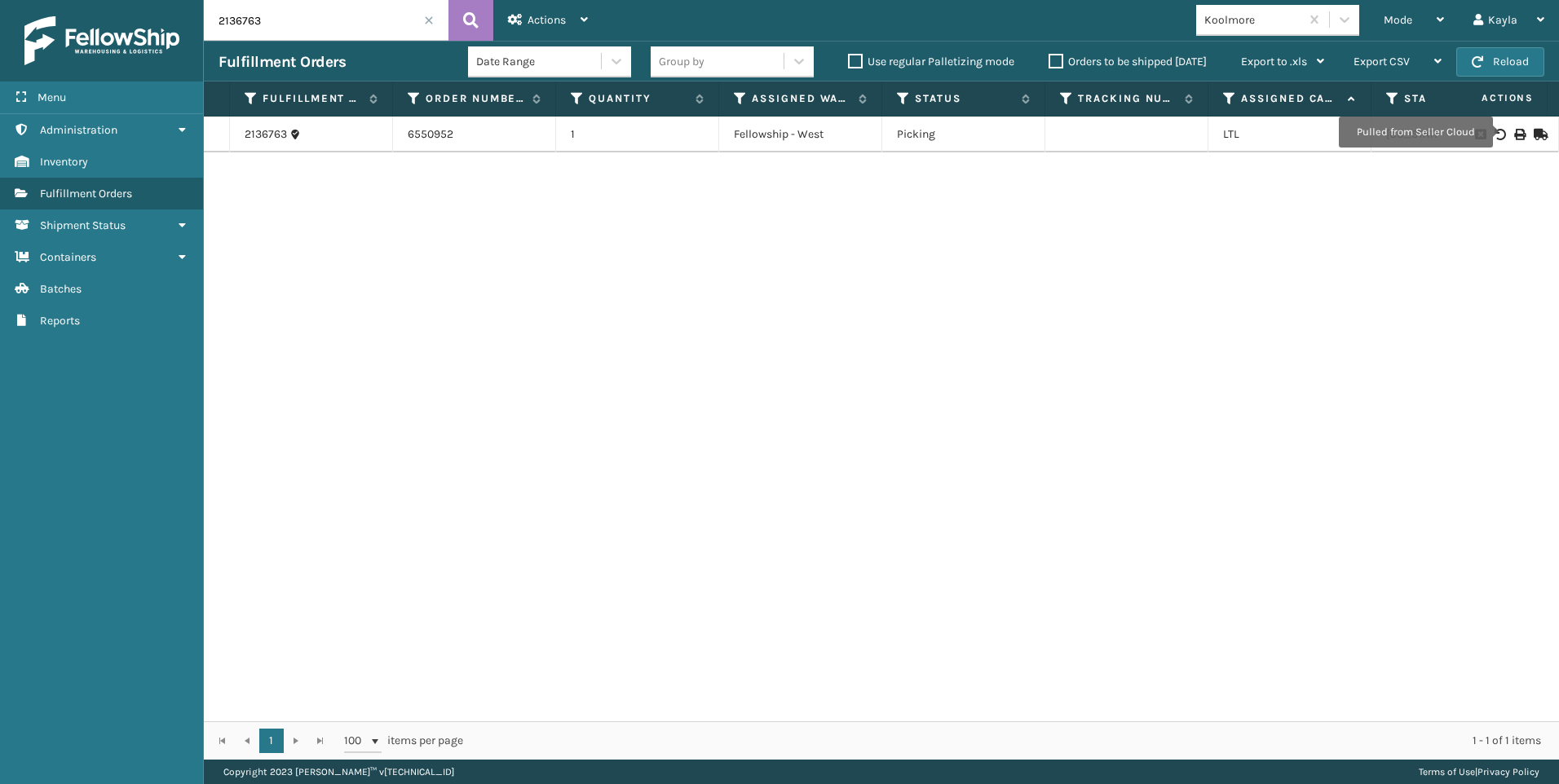
click at [1499, 132] on div at bounding box center [1498, 134] width 92 height 11
click at [1514, 129] on icon at bounding box center [1518, 134] width 9 height 11
drag, startPoint x: 302, startPoint y: 9, endPoint x: 279, endPoint y: 10, distance: 23.0
click at [297, 9] on input "2136763" at bounding box center [326, 20] width 245 height 41
drag, startPoint x: 279, startPoint y: 10, endPoint x: 73, endPoint y: 33, distance: 207.3
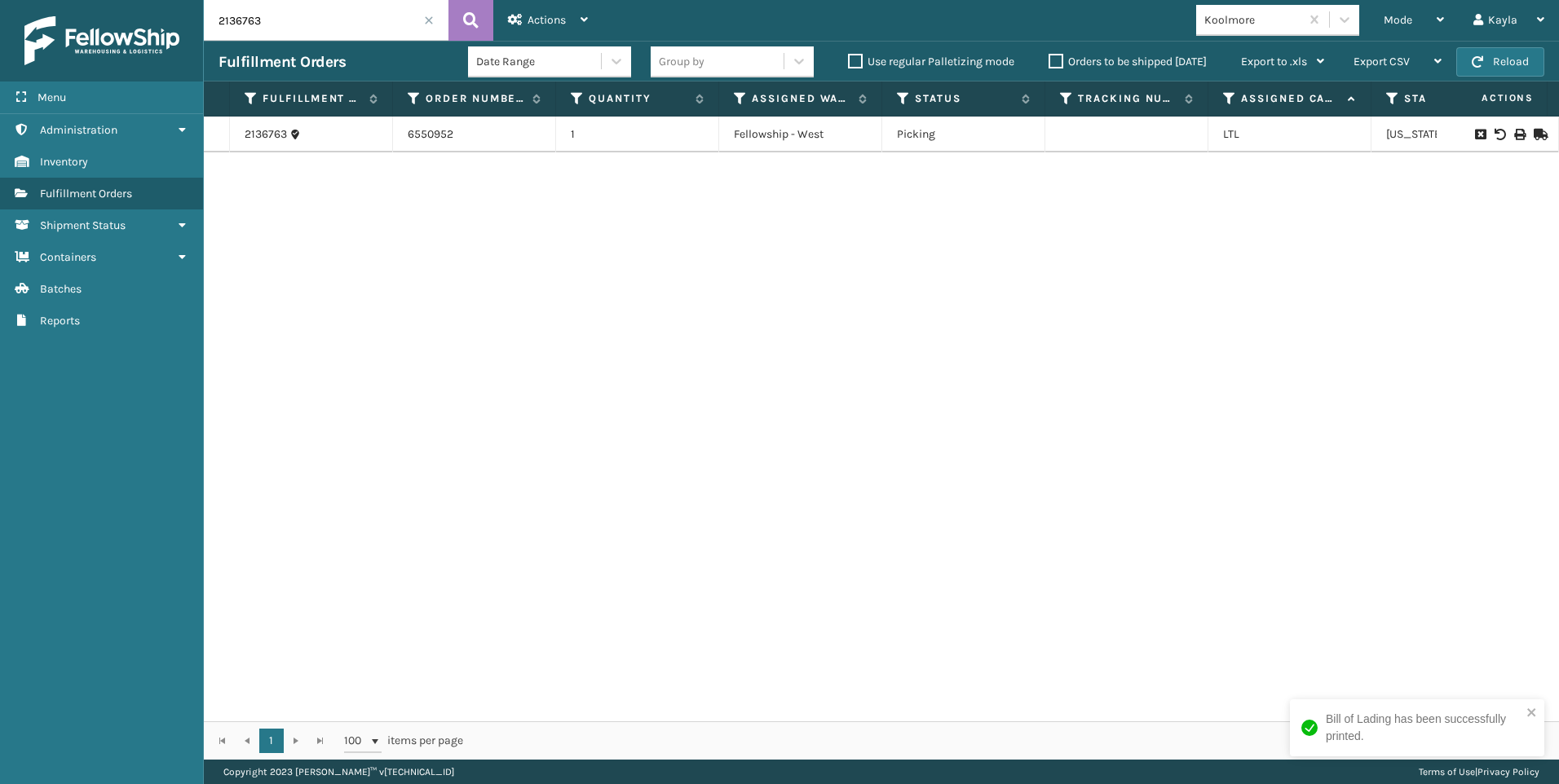
click at [165, 0] on div "Menu Administration Inventory Fulfillment Orders Shipment Status Containers Bat…" at bounding box center [779, 0] width 1559 height 0
paste input "58"
click at [1514, 133] on icon at bounding box center [1518, 134] width 9 height 11
click at [321, 29] on input "2136758" at bounding box center [326, 20] width 245 height 41
drag, startPoint x: 246, startPoint y: 28, endPoint x: 46, endPoint y: 22, distance: 200.1
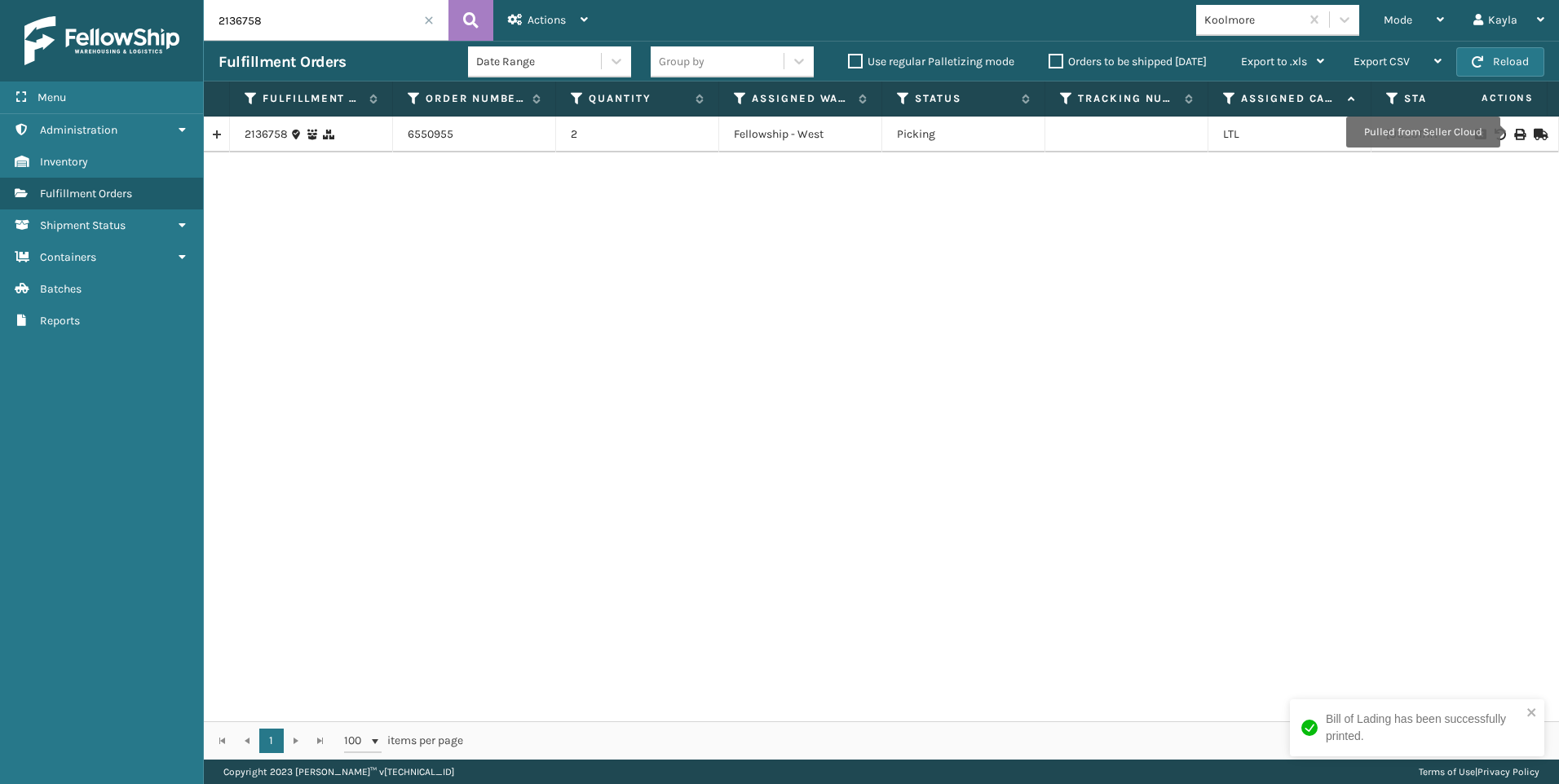
click at [92, 0] on div "Menu Administration Inventory Fulfillment Orders Shipment Status Containers Bat…" at bounding box center [779, 0] width 1559 height 0
paste input "6"
click at [1514, 137] on icon at bounding box center [1518, 134] width 9 height 11
drag, startPoint x: 311, startPoint y: 34, endPoint x: 26, endPoint y: 28, distance: 285.1
click at [33, 0] on div "Menu Administration Inventory Fulfillment Orders Shipment Status Containers Bat…" at bounding box center [779, 0] width 1559 height 0
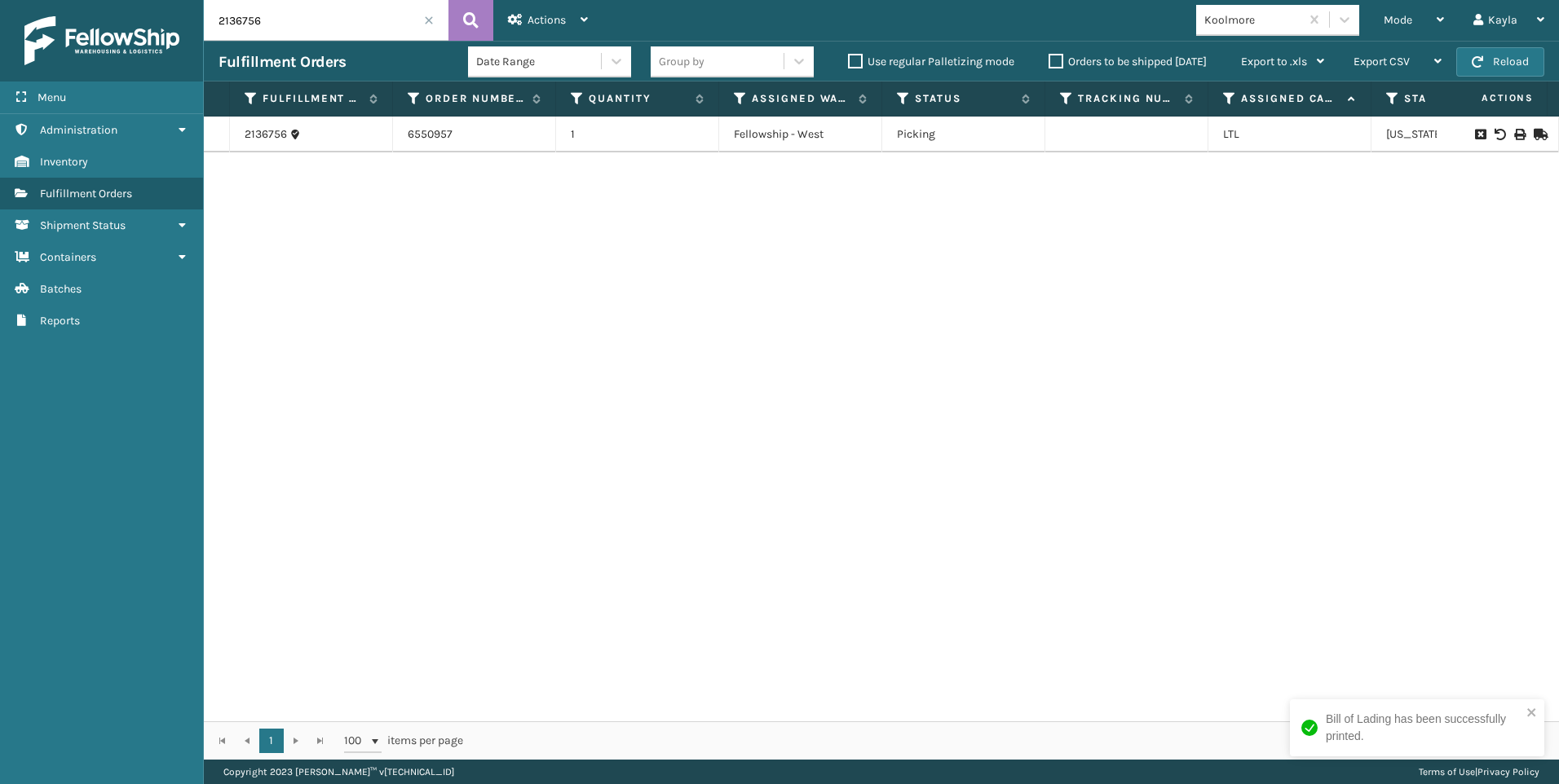
paste input "86"
click at [1514, 129] on icon at bounding box center [1518, 134] width 9 height 11
click at [291, 13] on input "2136866" at bounding box center [326, 20] width 245 height 41
drag, startPoint x: 266, startPoint y: 13, endPoint x: 62, endPoint y: 23, distance: 204.2
click at [111, 0] on div "Menu Administration Inventory Fulfillment Orders Shipment Status Containers Bat…" at bounding box center [779, 0] width 1559 height 0
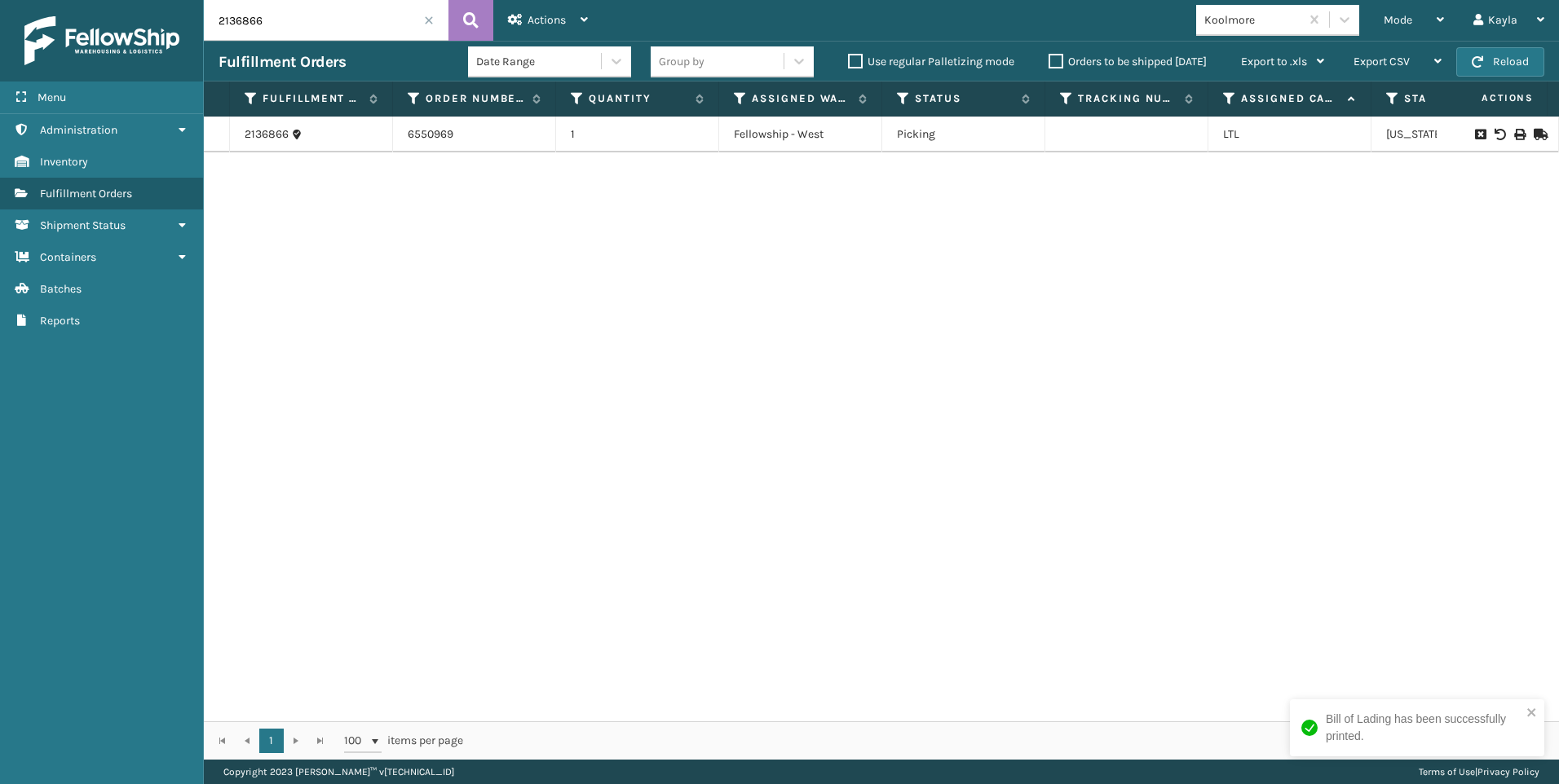
paste input "949"
click at [1514, 137] on icon at bounding box center [1518, 134] width 9 height 11
click at [239, 21] on input "2136949" at bounding box center [326, 20] width 245 height 41
drag, startPoint x: 266, startPoint y: 18, endPoint x: 104, endPoint y: 24, distance: 162.1
click at [135, 0] on div "Menu Administration Inventory Fulfillment Orders Shipment Status Containers Bat…" at bounding box center [779, 0] width 1559 height 0
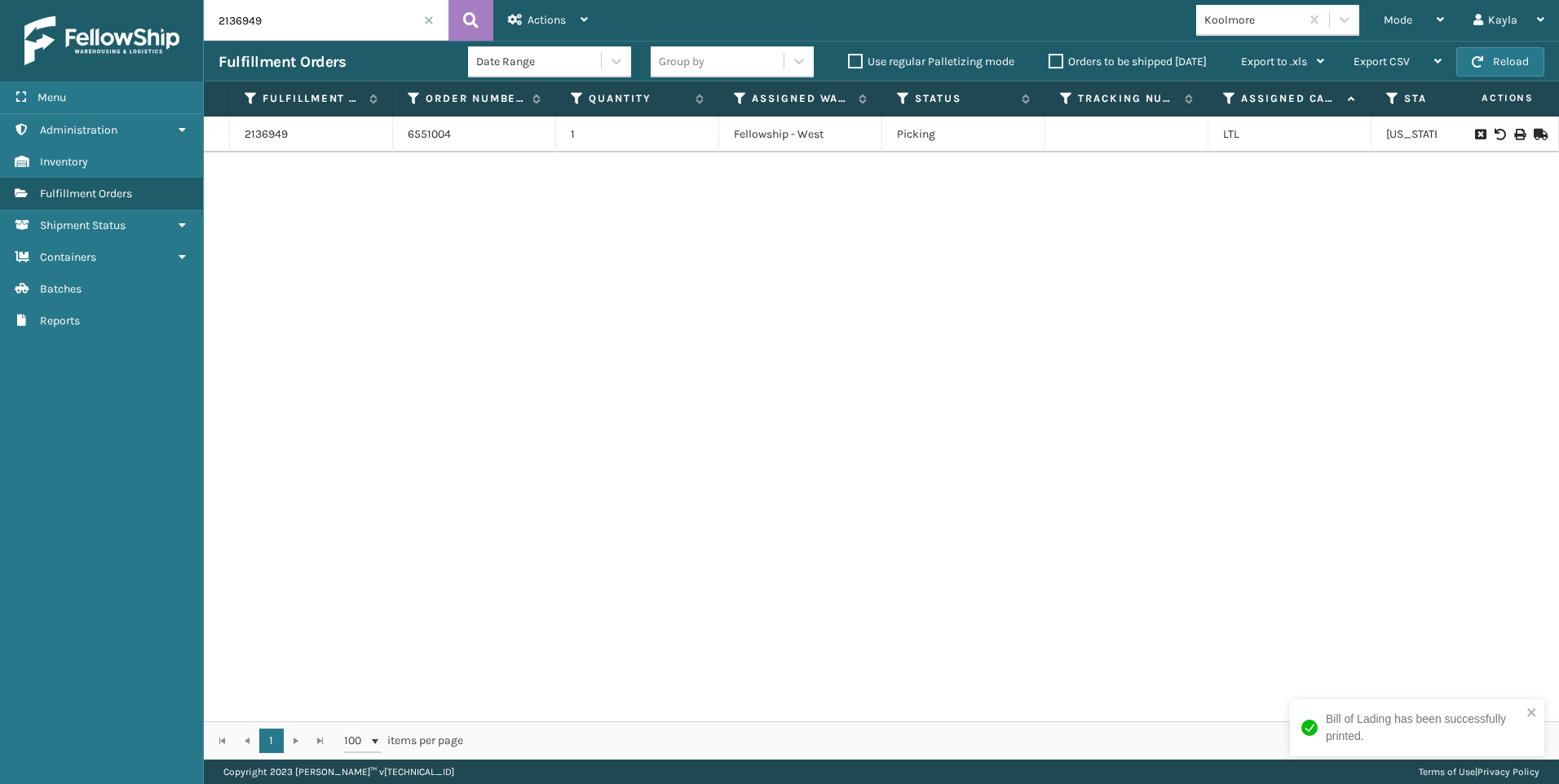
paste input "7054"
click at [1514, 131] on icon at bounding box center [1518, 134] width 9 height 11
click at [273, 36] on input "2137054" at bounding box center [326, 20] width 245 height 41
drag, startPoint x: 200, startPoint y: 12, endPoint x: 121, endPoint y: 15, distance: 79.1
click at [152, 0] on div "Menu Administration Inventory Fulfillment Orders Shipment Status Containers Bat…" at bounding box center [779, 0] width 1559 height 0
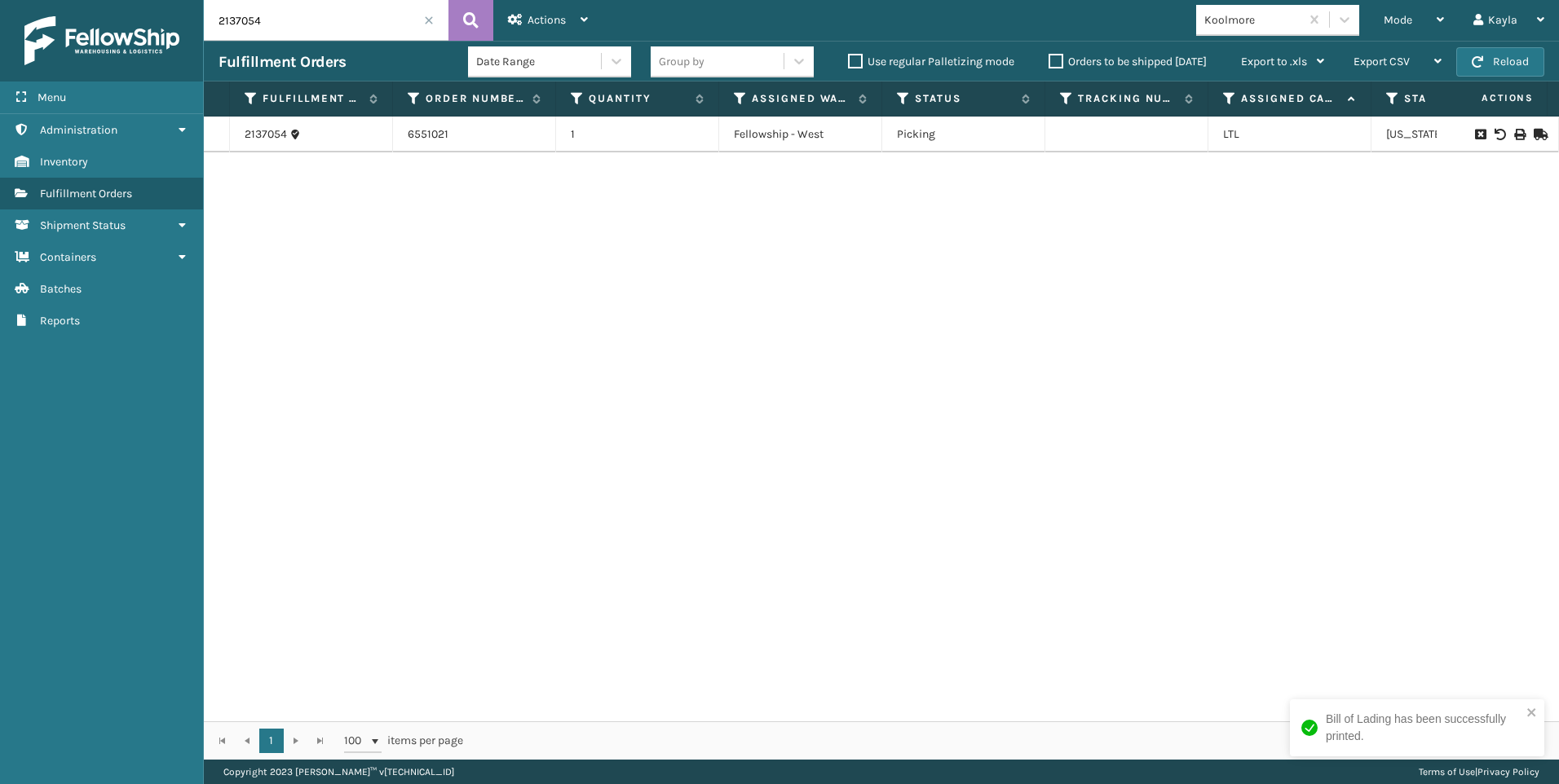
paste input "243"
click at [1514, 132] on icon at bounding box center [1518, 134] width 9 height 11
click at [238, 31] on input "2137243" at bounding box center [326, 20] width 245 height 41
drag, startPoint x: 248, startPoint y: 23, endPoint x: 175, endPoint y: 22, distance: 73.0
click at [175, 0] on div "Menu Administration Inventory Fulfillment Orders Shipment Status Containers Bat…" at bounding box center [779, 0] width 1559 height 0
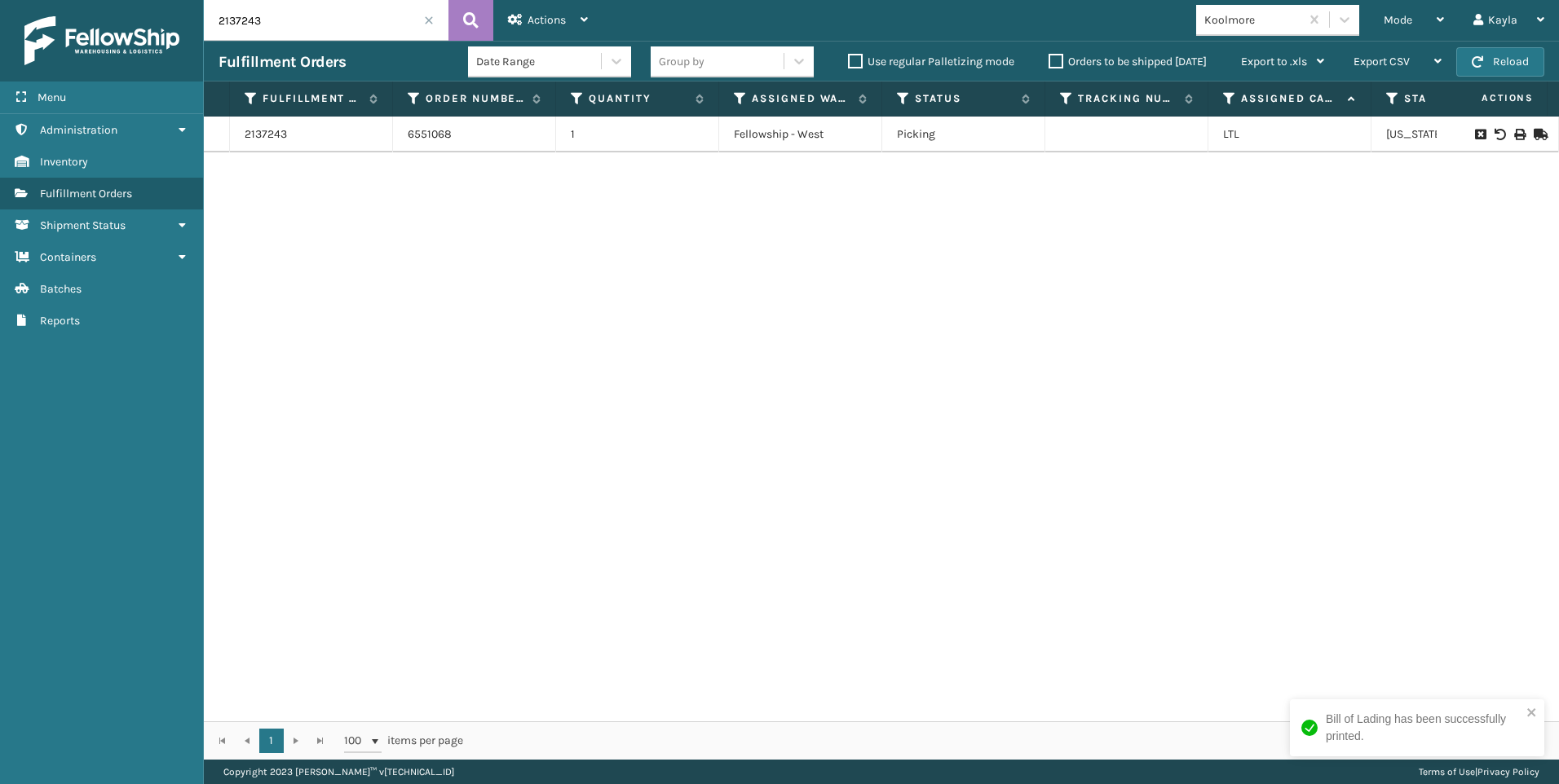
drag, startPoint x: 279, startPoint y: 22, endPoint x: 165, endPoint y: 21, distance: 114.0
click at [167, 0] on div "Menu Administration Inventory Fulfillment Orders Shipment Status Containers Bat…" at bounding box center [779, 0] width 1559 height 0
paste input "62"
type input "2137262"
click at [1514, 133] on icon at bounding box center [1518, 134] width 9 height 11
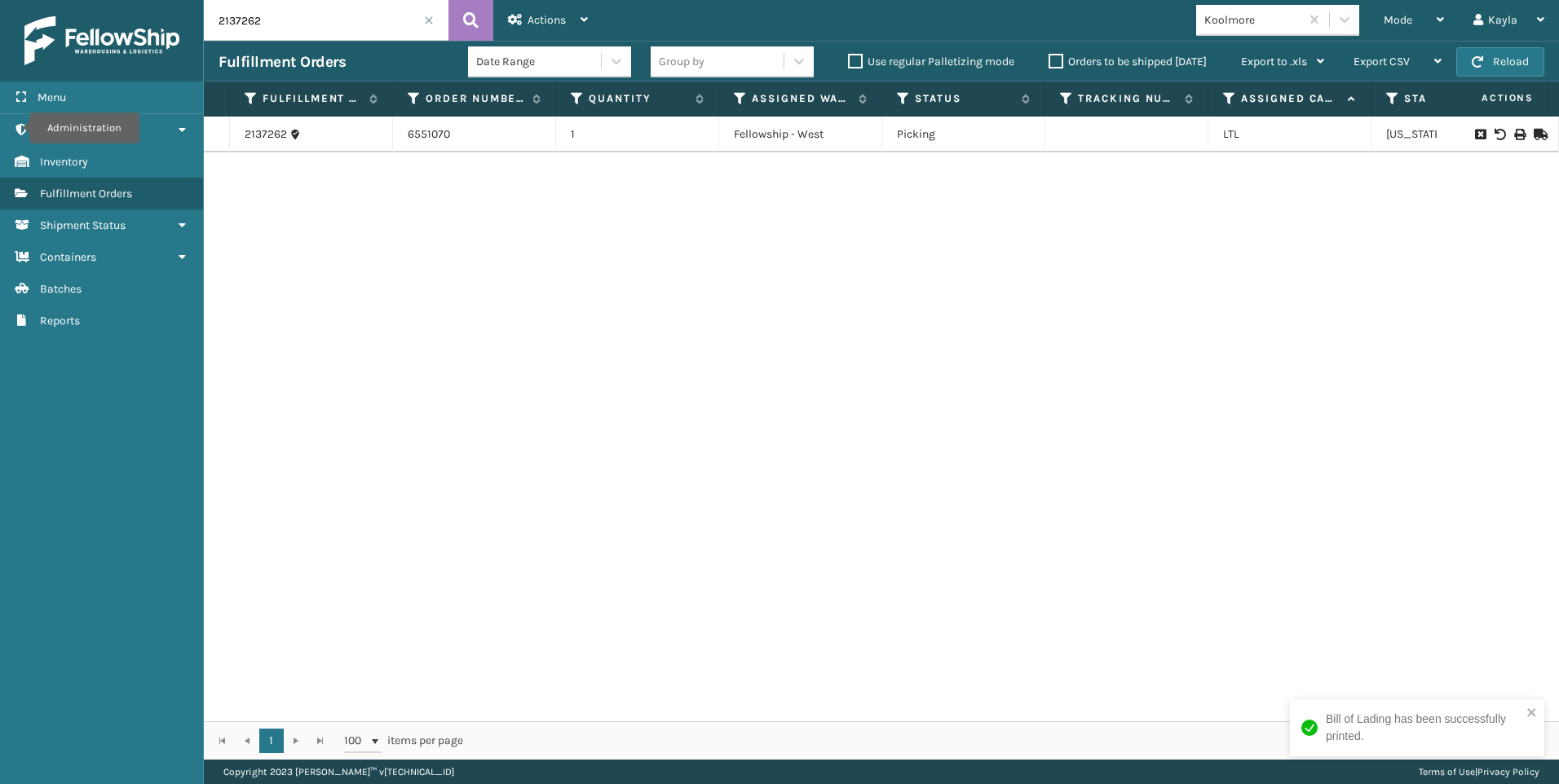
drag, startPoint x: 289, startPoint y: 16, endPoint x: 144, endPoint y: 11, distance: 145.1
click at [155, 0] on div "Menu Administration Administration Administration Inventory Administration Fulf…" at bounding box center [779, 0] width 1559 height 0
click at [334, 24] on input "text" at bounding box center [326, 20] width 245 height 41
type input "6551068"
click at [1514, 136] on icon at bounding box center [1518, 134] width 9 height 11
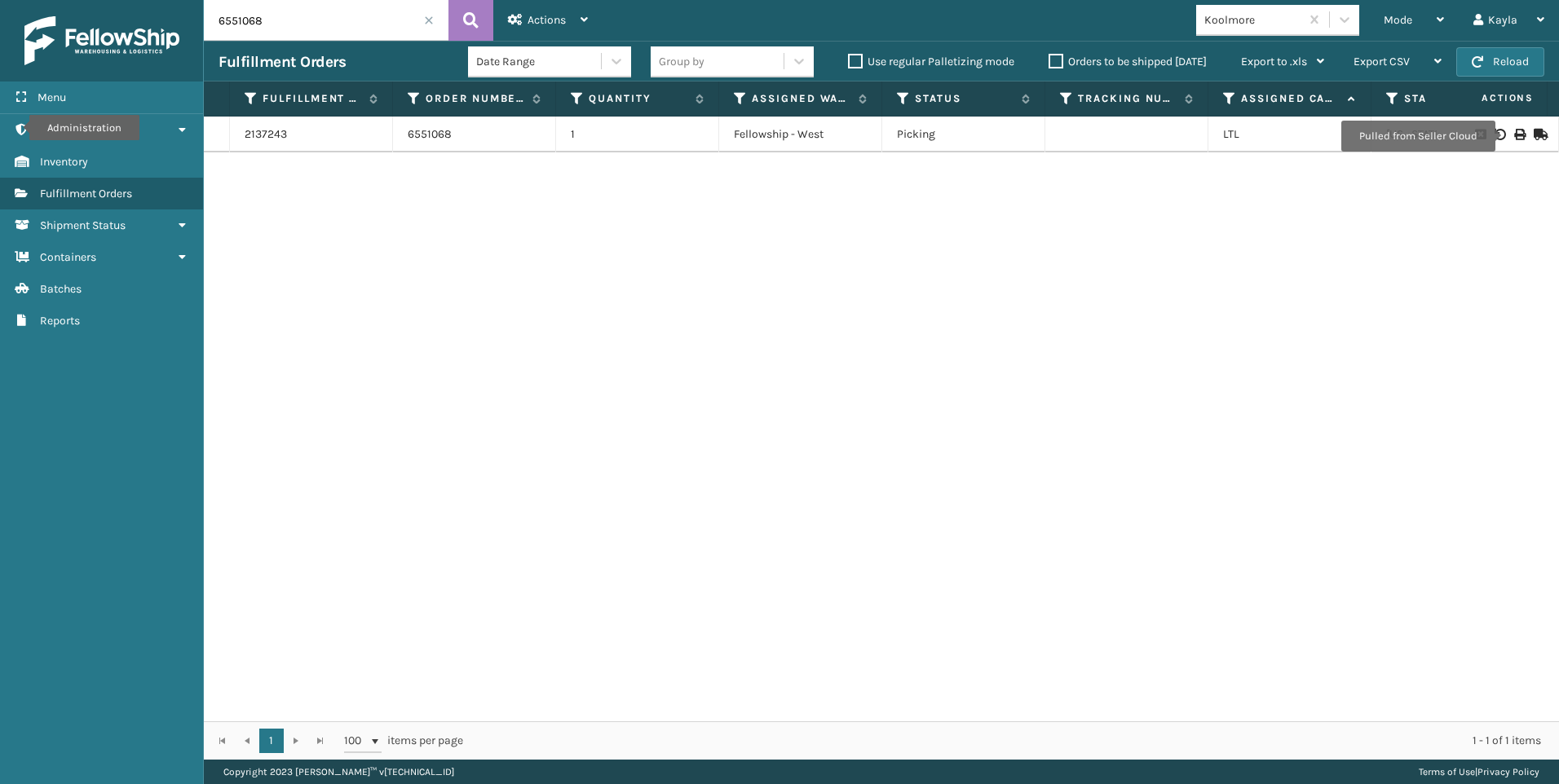
click at [430, 22] on span at bounding box center [429, 20] width 9 height 9
